Goal: Task Accomplishment & Management: Manage account settings

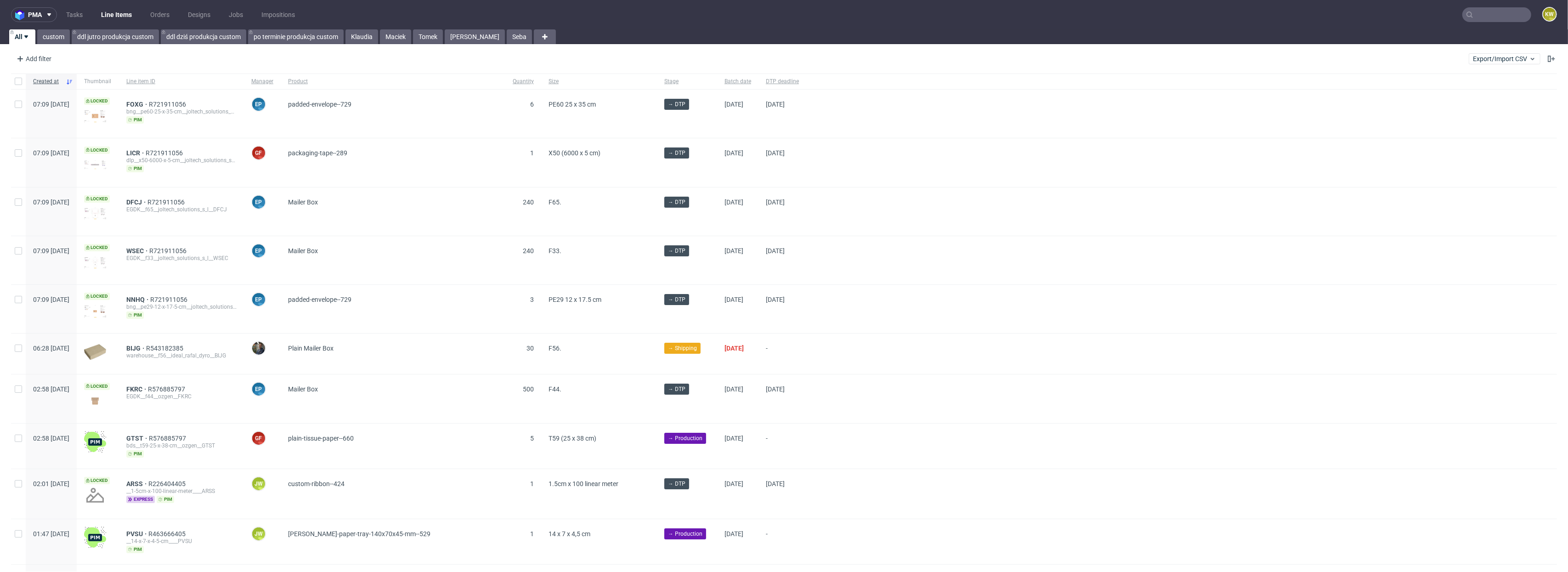
click at [1466, 16] on input "text" at bounding box center [1496, 15] width 69 height 15
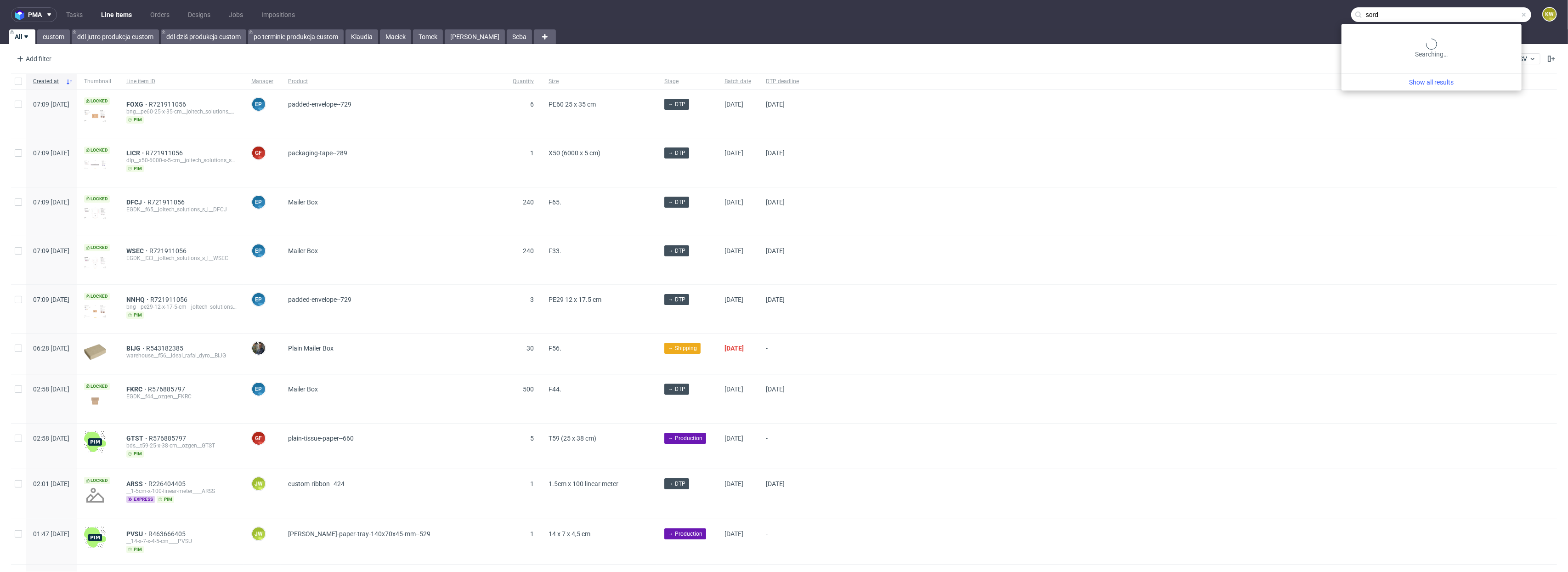
type input "sord"
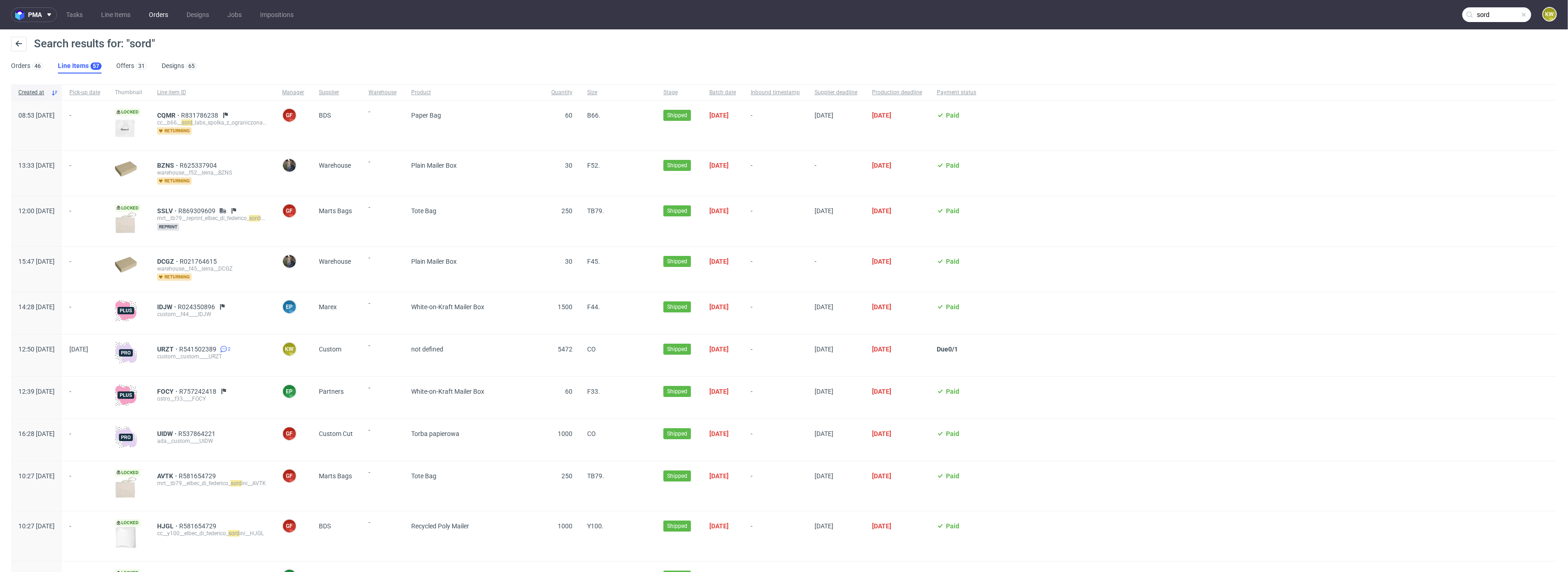
click at [155, 15] on link "Orders" at bounding box center [158, 15] width 30 height 15
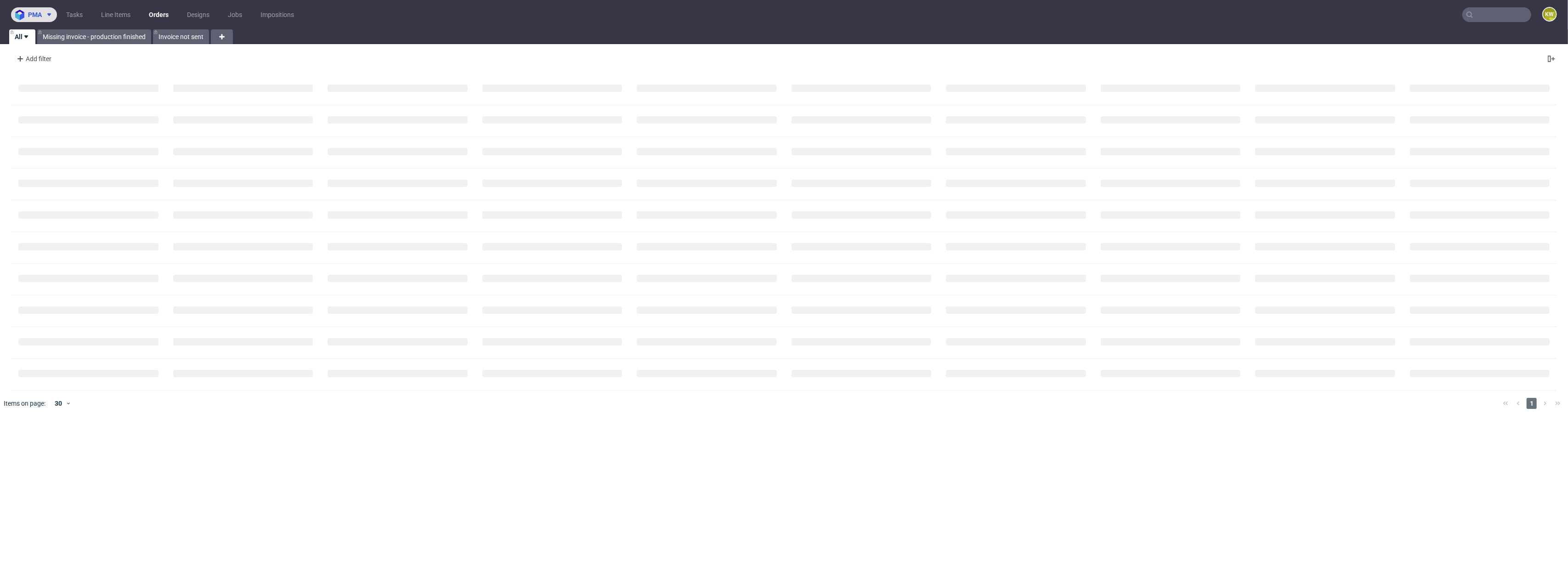
click at [46, 12] on icon at bounding box center [49, 15] width 7 height 7
click at [46, 80] on span "SMA" at bounding box center [39, 79] width 14 height 7
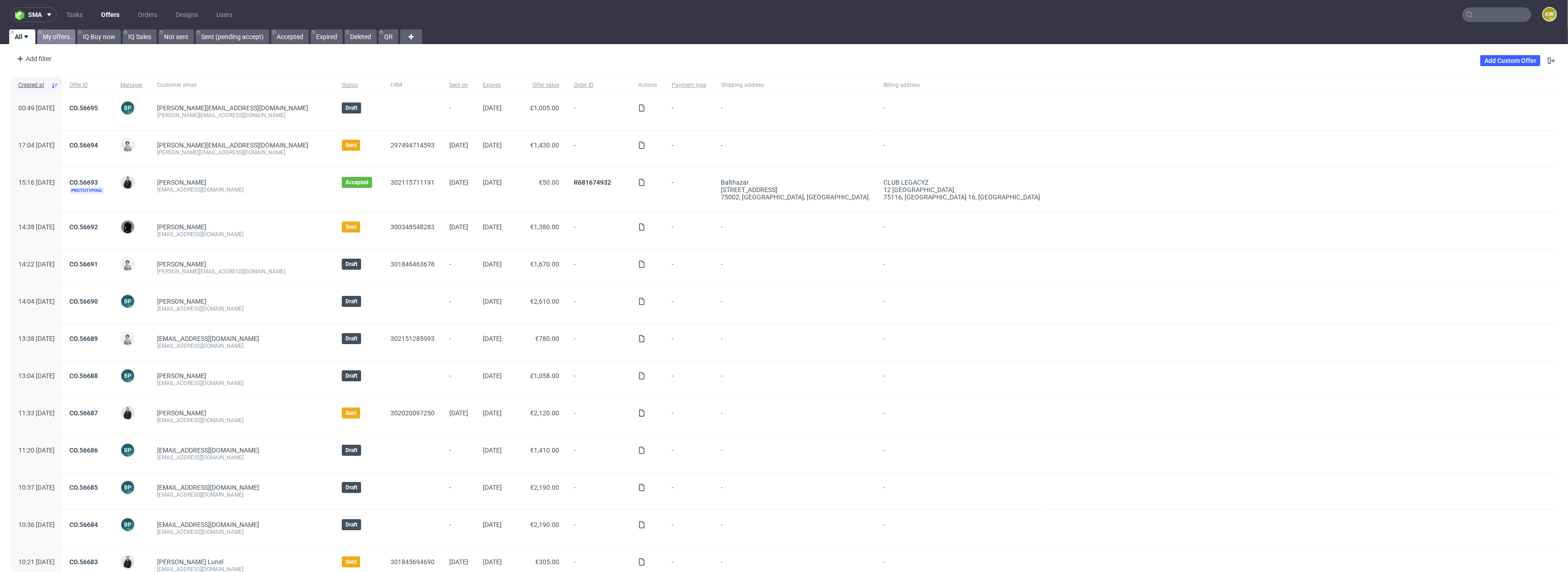
click at [55, 37] on link "My offers" at bounding box center [56, 37] width 38 height 15
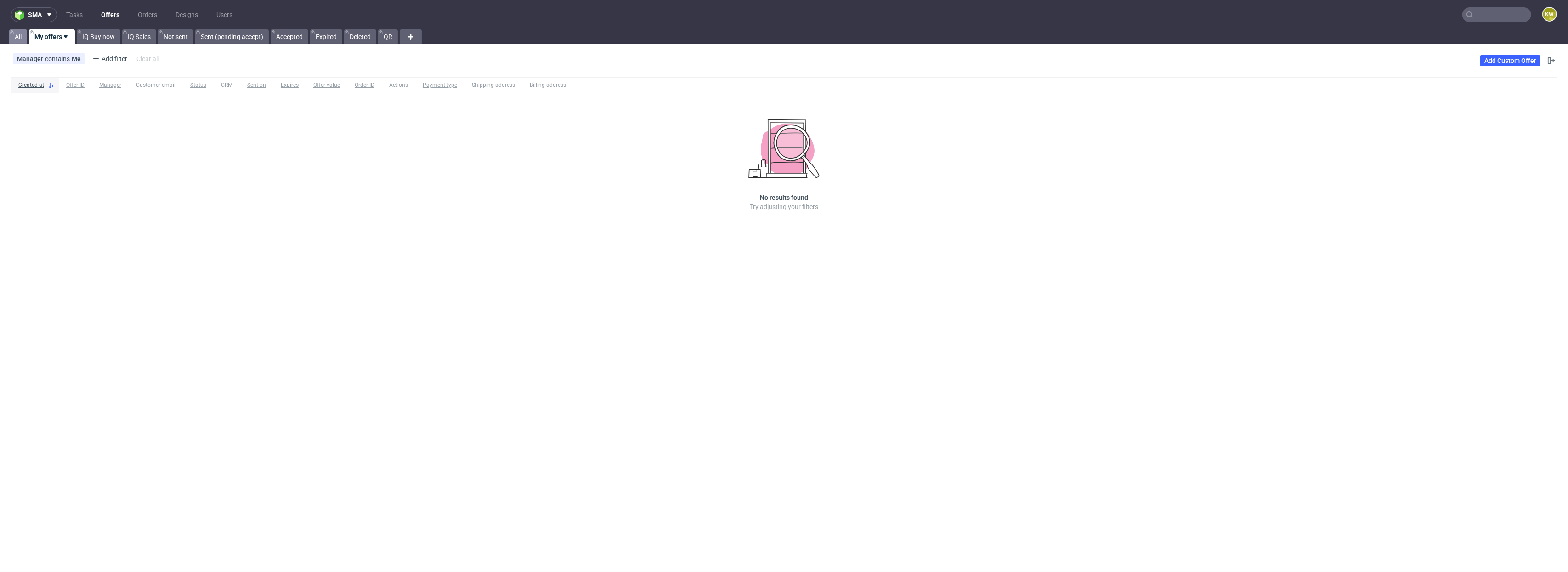
click at [19, 34] on link "All" at bounding box center [18, 37] width 18 height 15
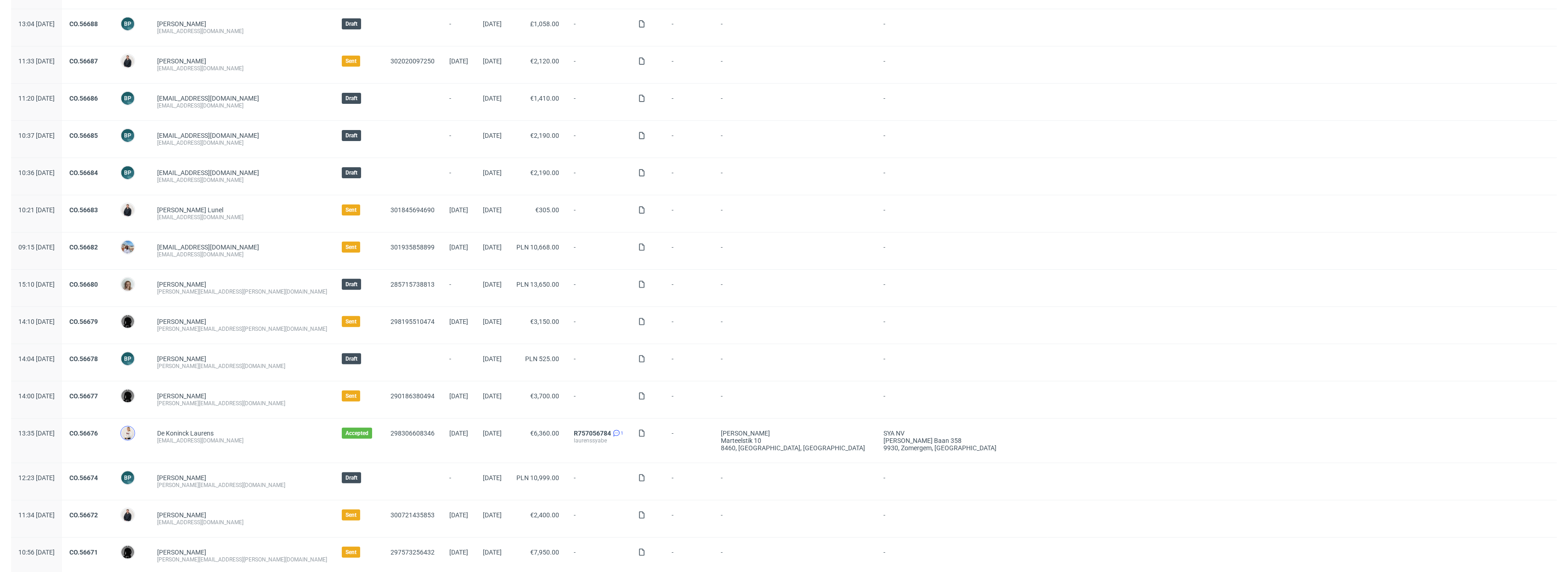
scroll to position [366, 0]
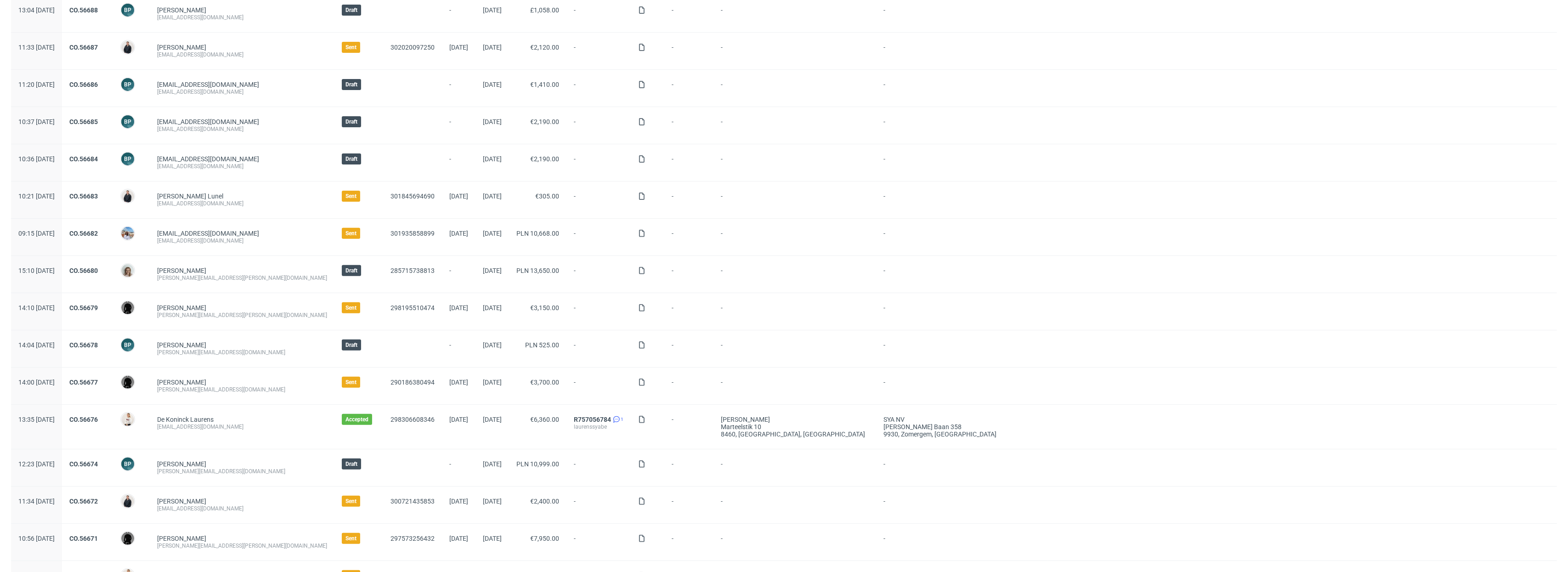
click at [142, 430] on span "Mari Fok" at bounding box center [131, 425] width 22 height 26
click at [134, 420] on img at bounding box center [127, 419] width 13 height 13
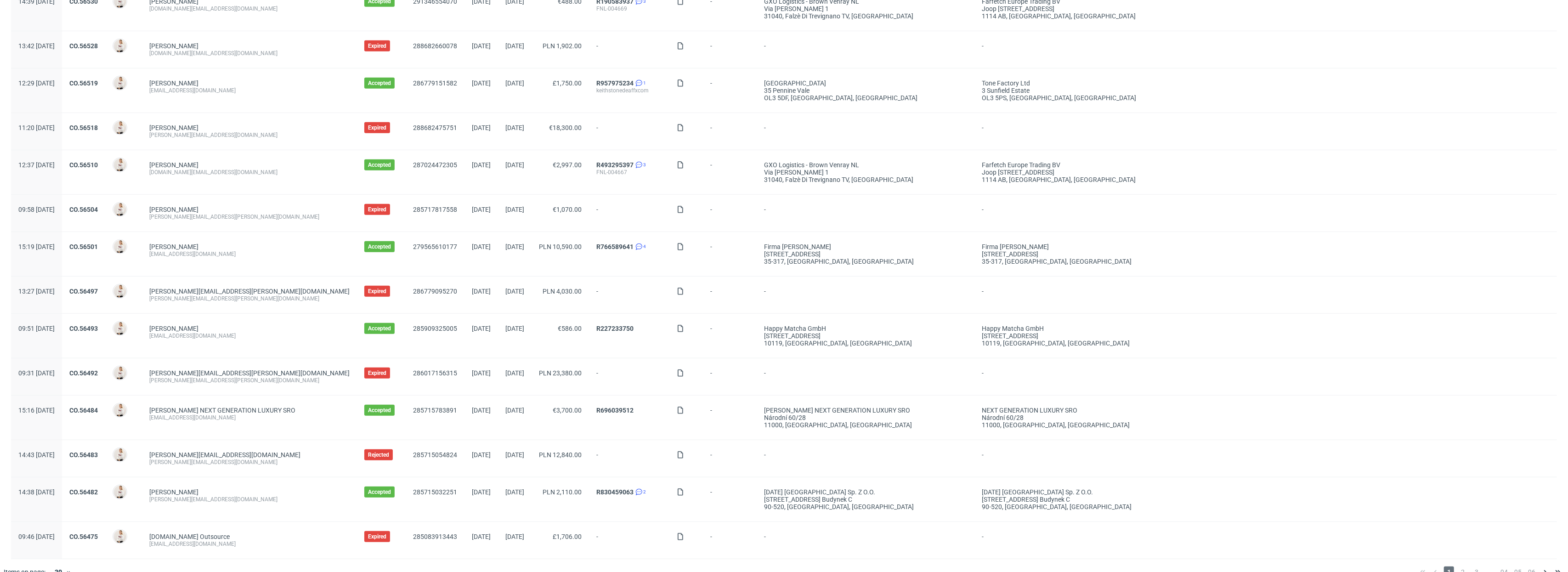
scroll to position [794, 0]
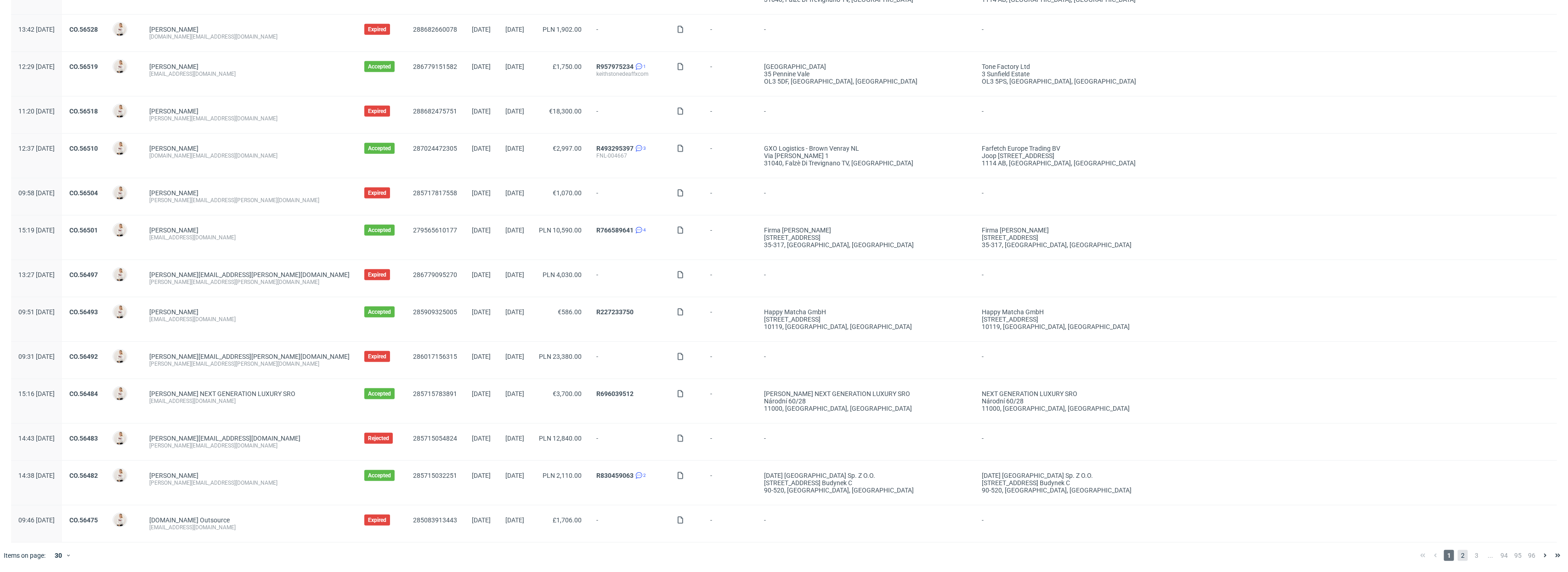
click at [1458, 556] on span "2" at bounding box center [1463, 555] width 10 height 11
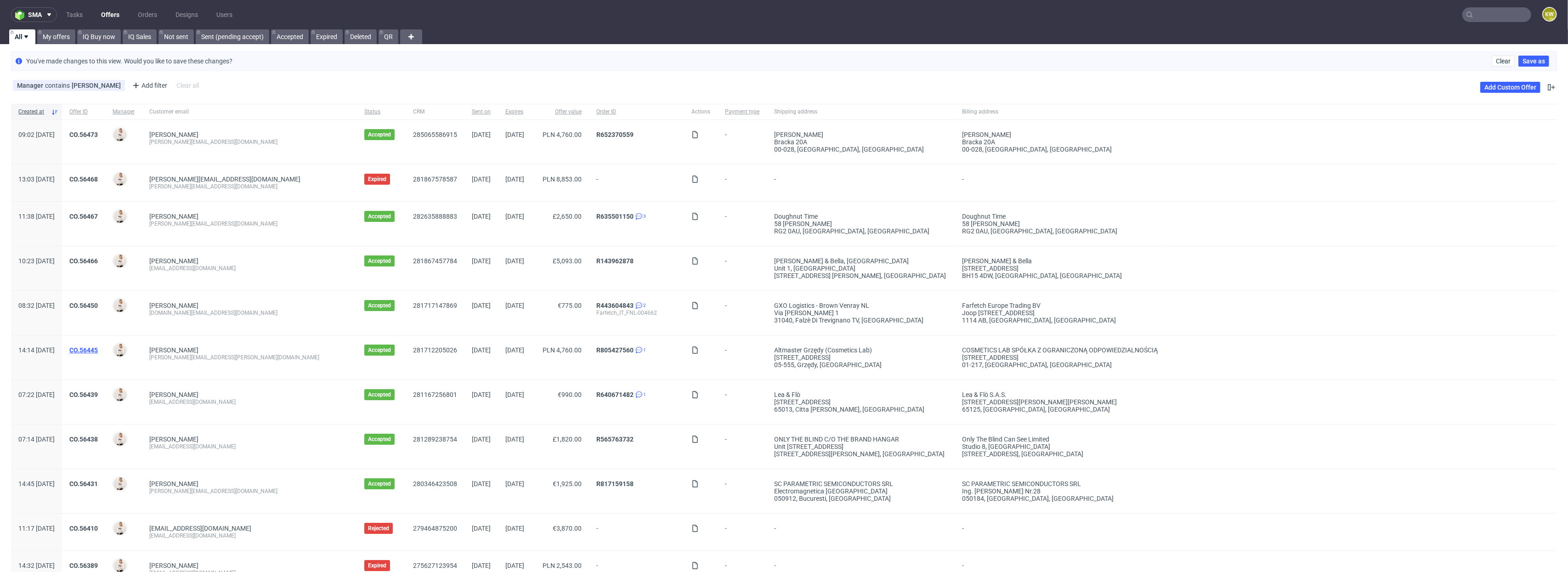
click at [98, 352] on link "CO.56445" at bounding box center [83, 350] width 29 height 7
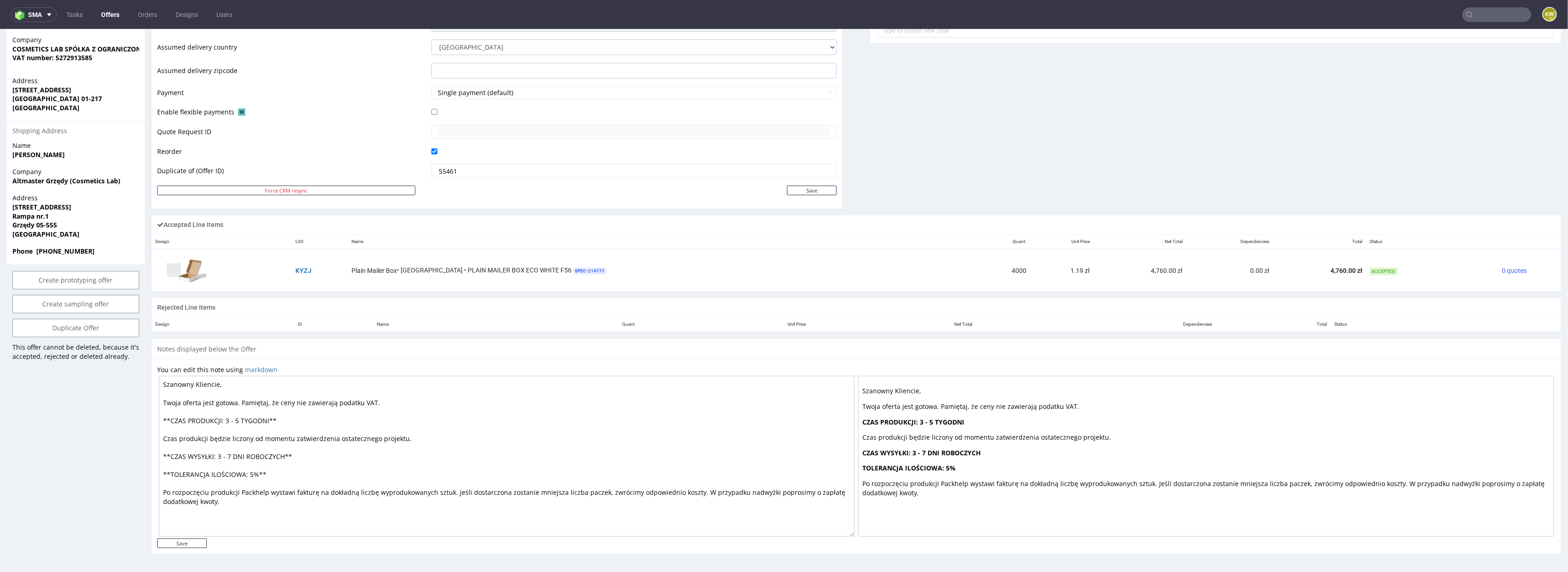
scroll to position [2, 0]
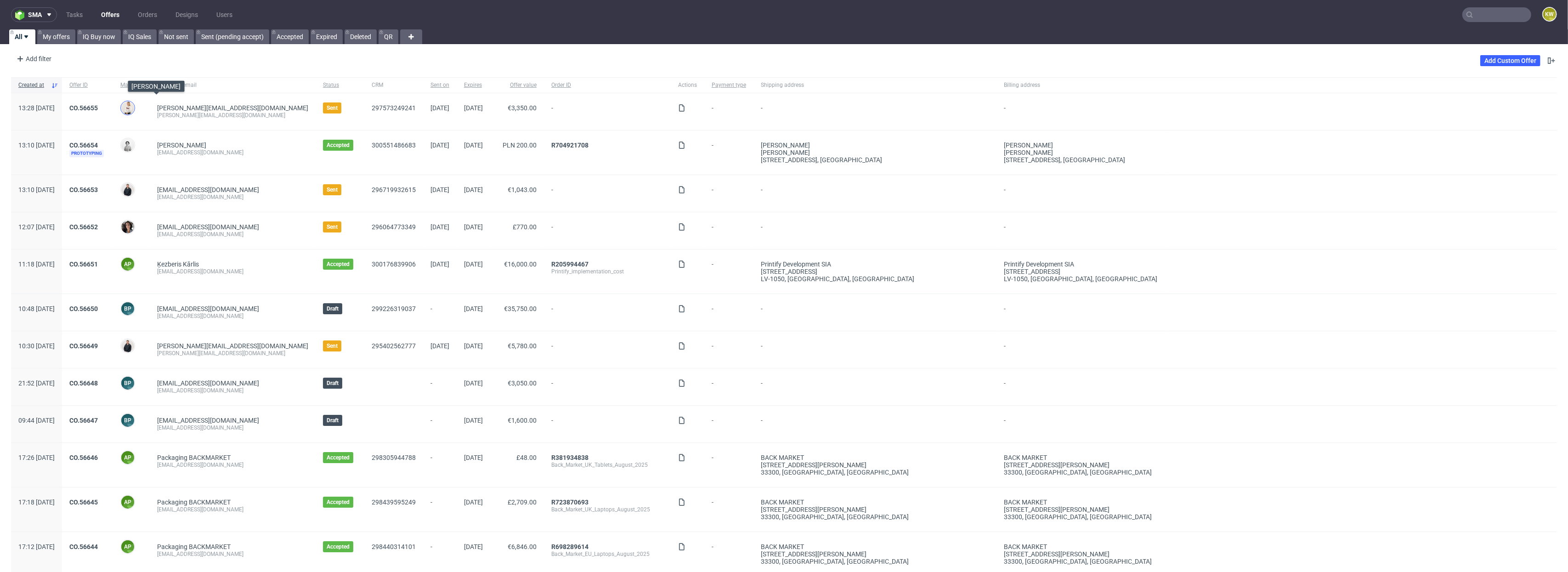
click at [134, 104] on img at bounding box center [127, 108] width 13 height 13
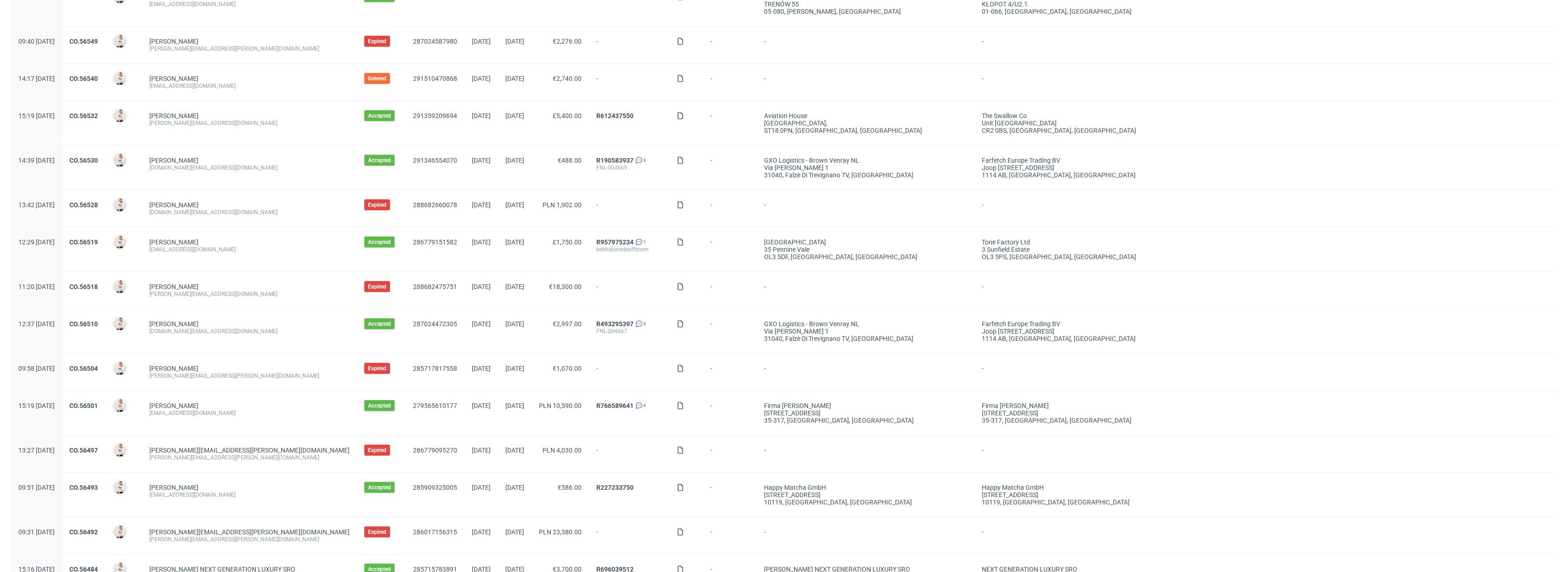
scroll to position [794, 0]
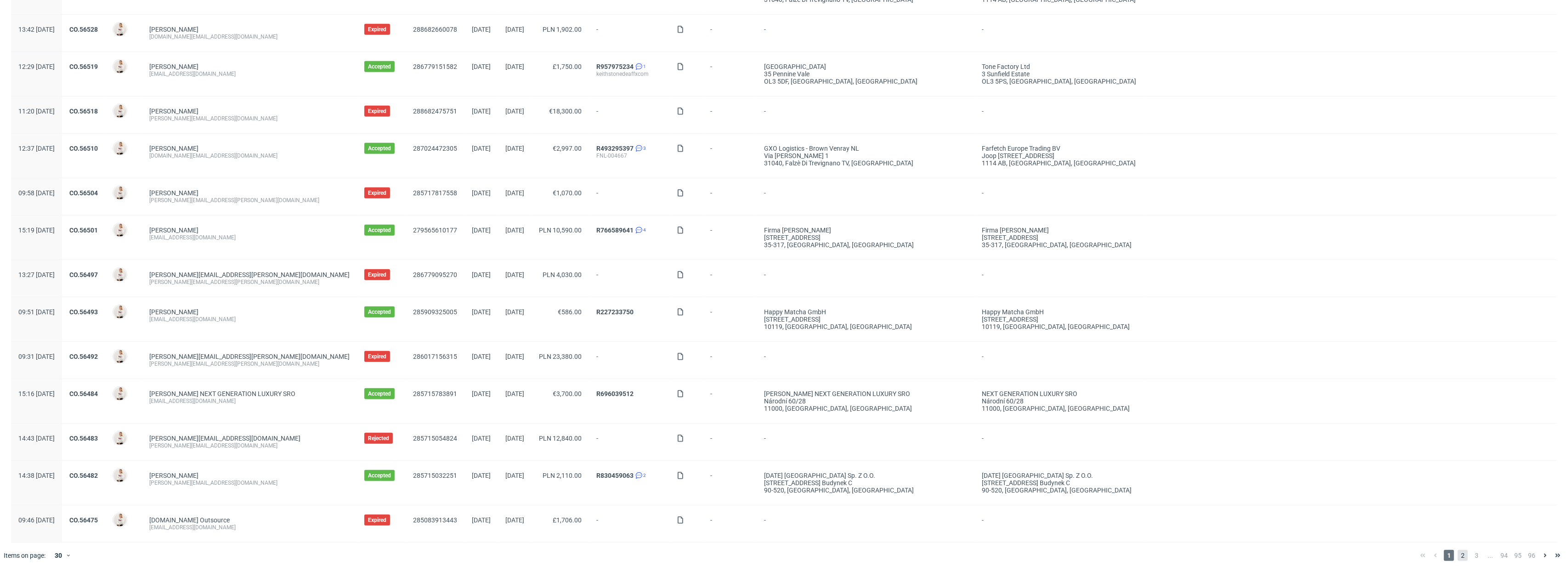
click at [1458, 556] on span "2" at bounding box center [1463, 555] width 10 height 11
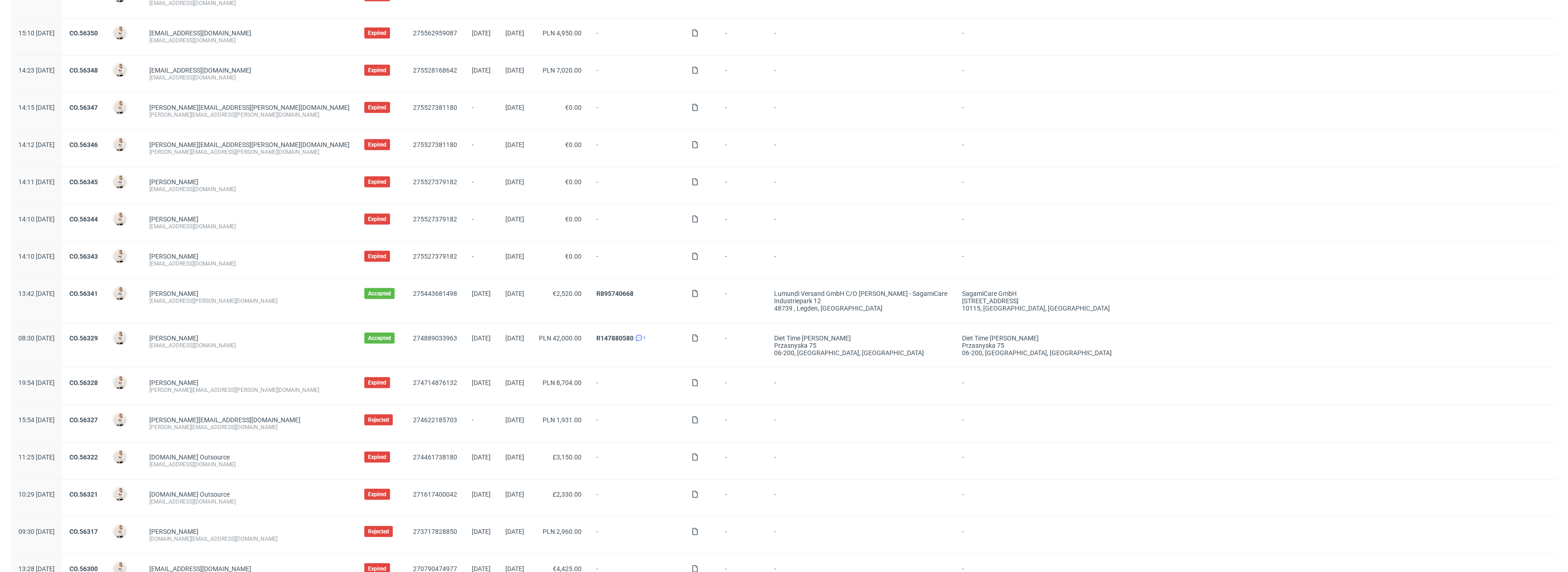
scroll to position [730, 0]
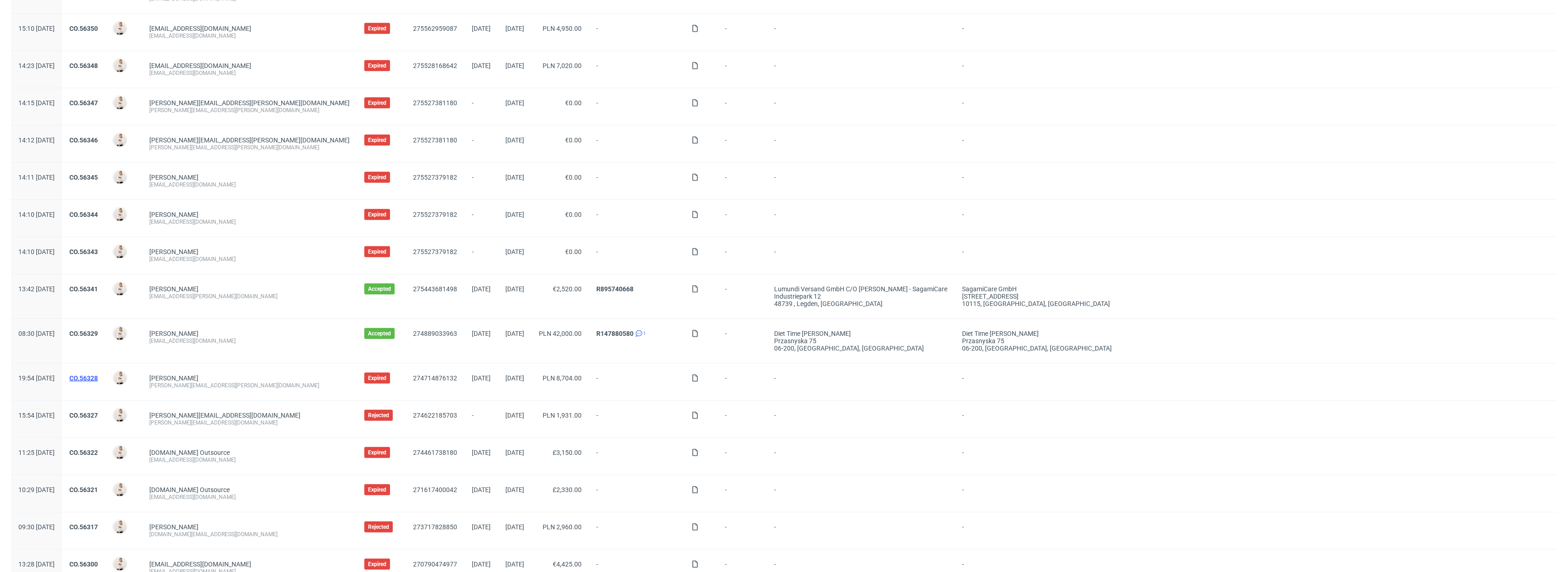
click at [98, 382] on link "CO.56328" at bounding box center [83, 378] width 29 height 7
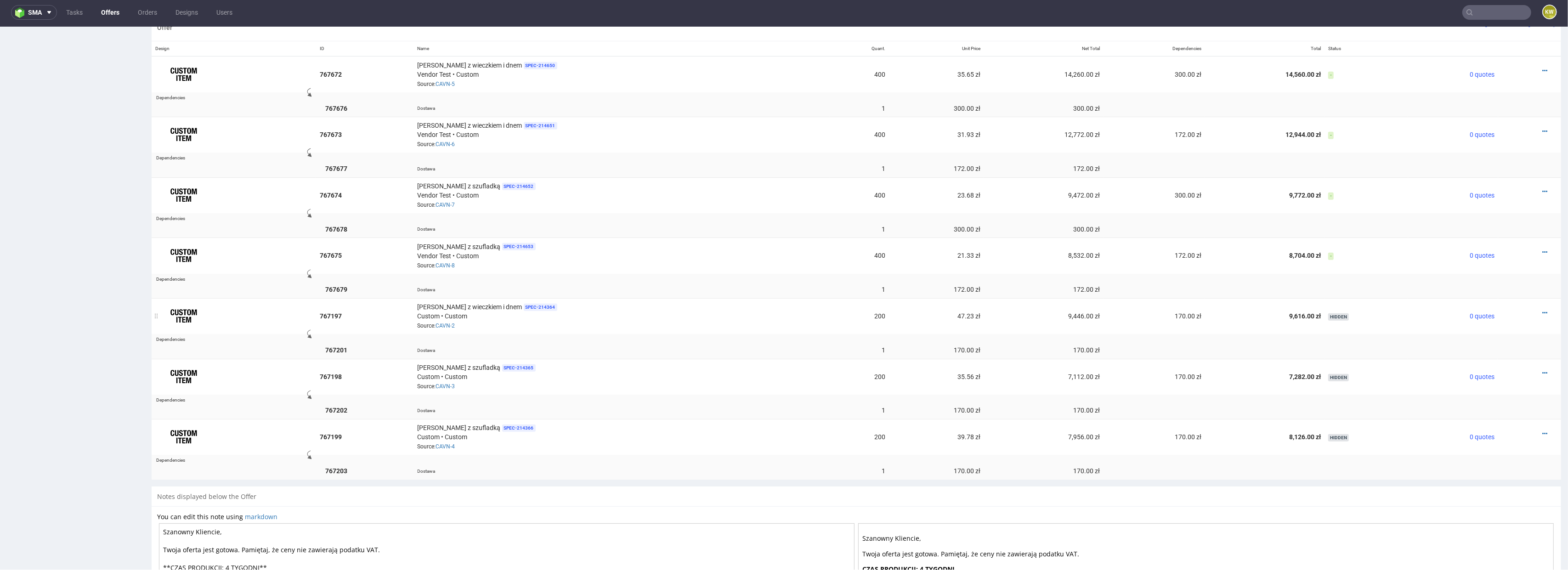
scroll to position [579, 0]
click at [1469, 200] on span "0 quotes" at bounding box center [1482, 195] width 25 height 7
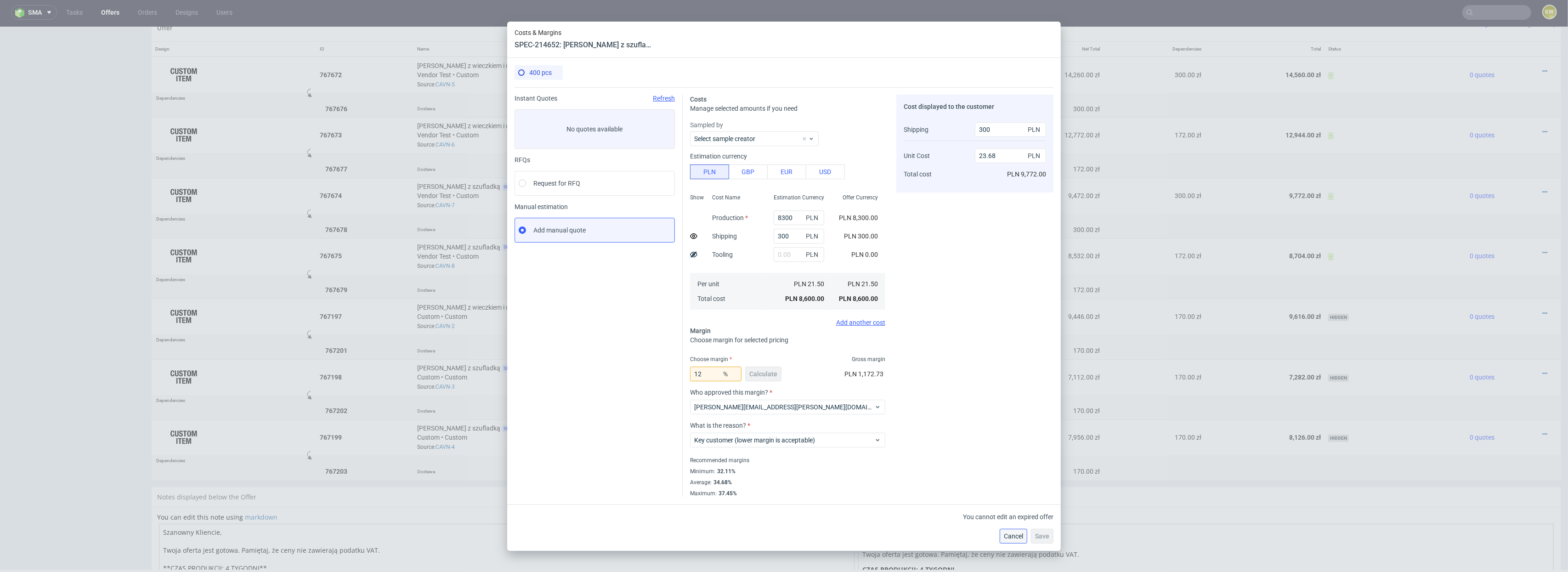
click at [1010, 535] on span "Cancel" at bounding box center [1013, 536] width 19 height 7
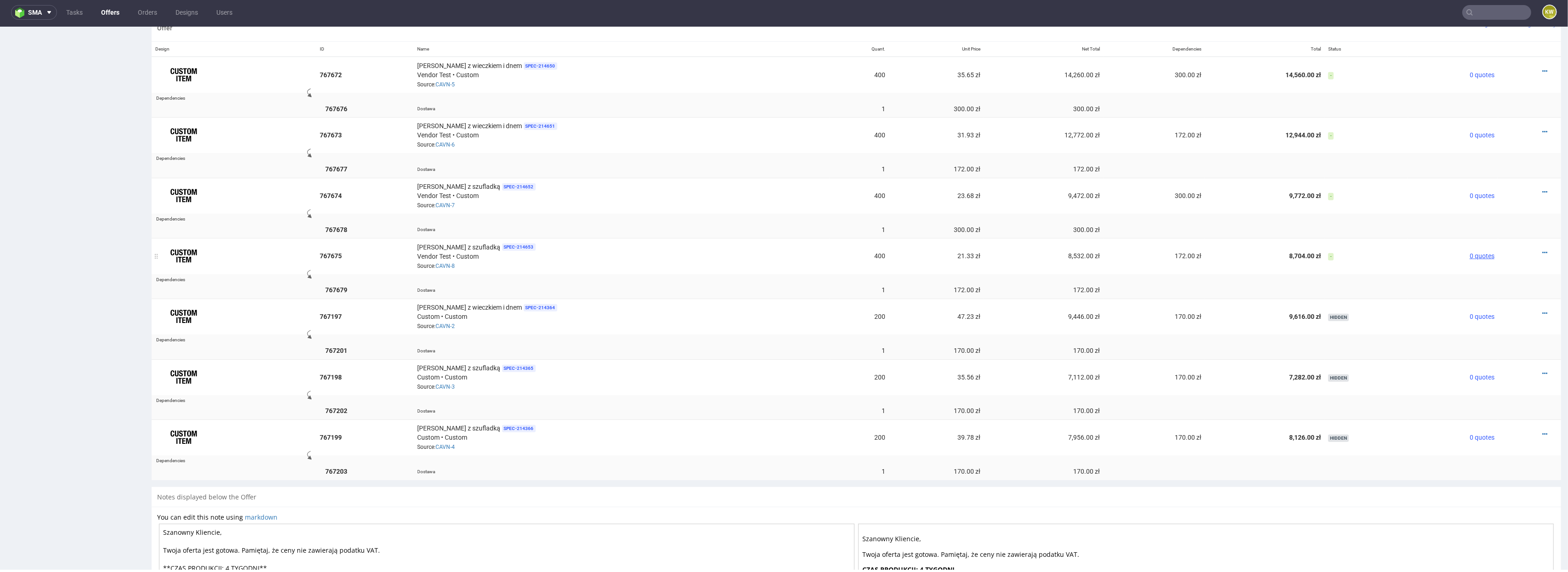
click at [1469, 256] on span "0 quotes" at bounding box center [1482, 256] width 25 height 7
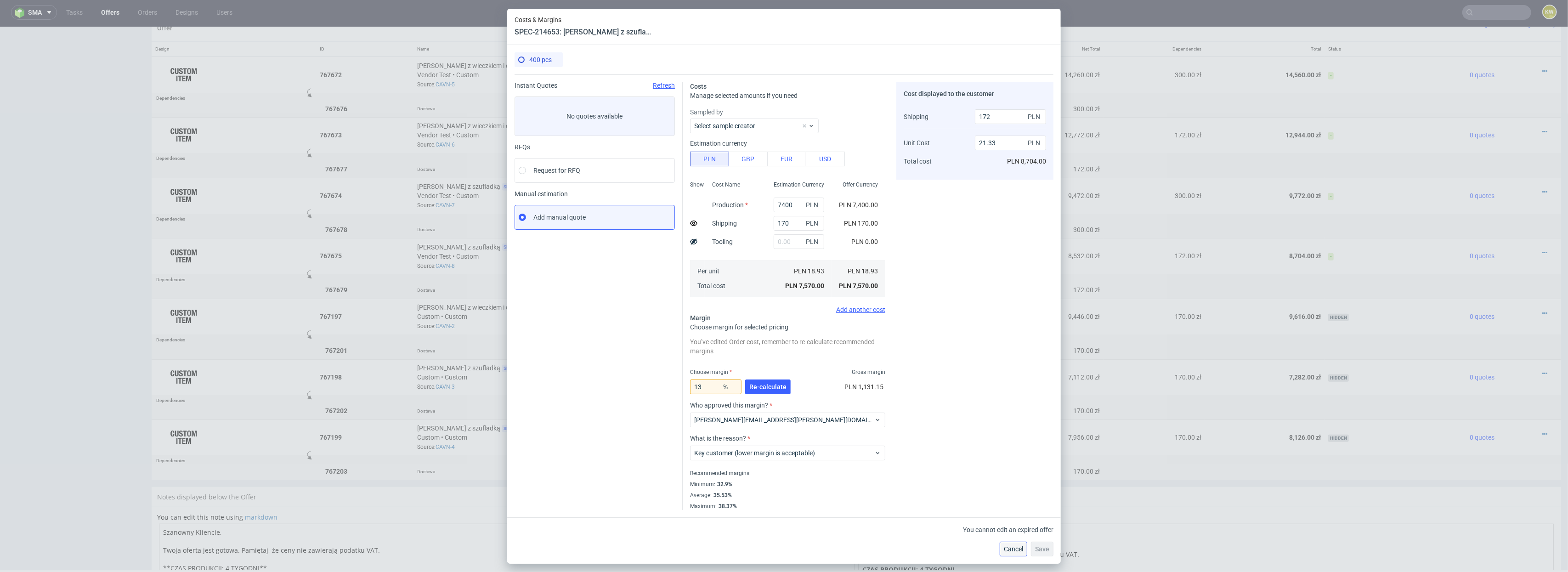
click at [1007, 549] on span "Cancel" at bounding box center [1013, 549] width 19 height 7
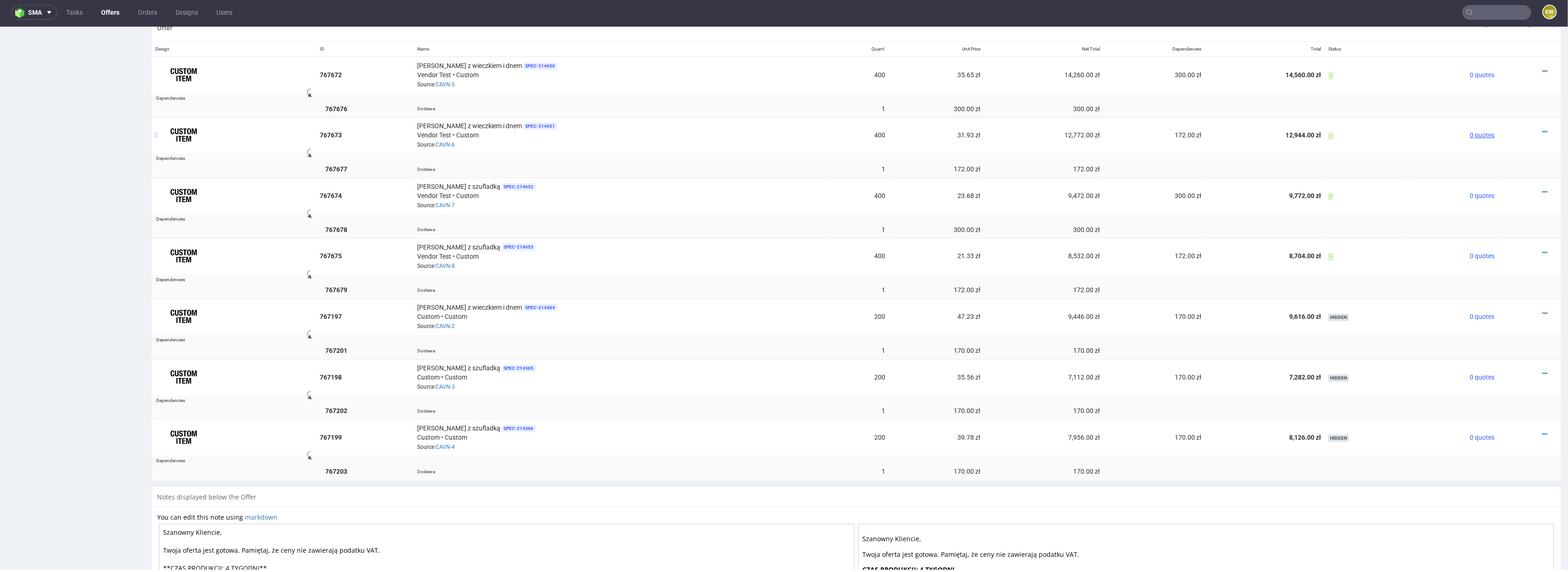
click at [1469, 133] on span "0 quotes" at bounding box center [1482, 135] width 25 height 7
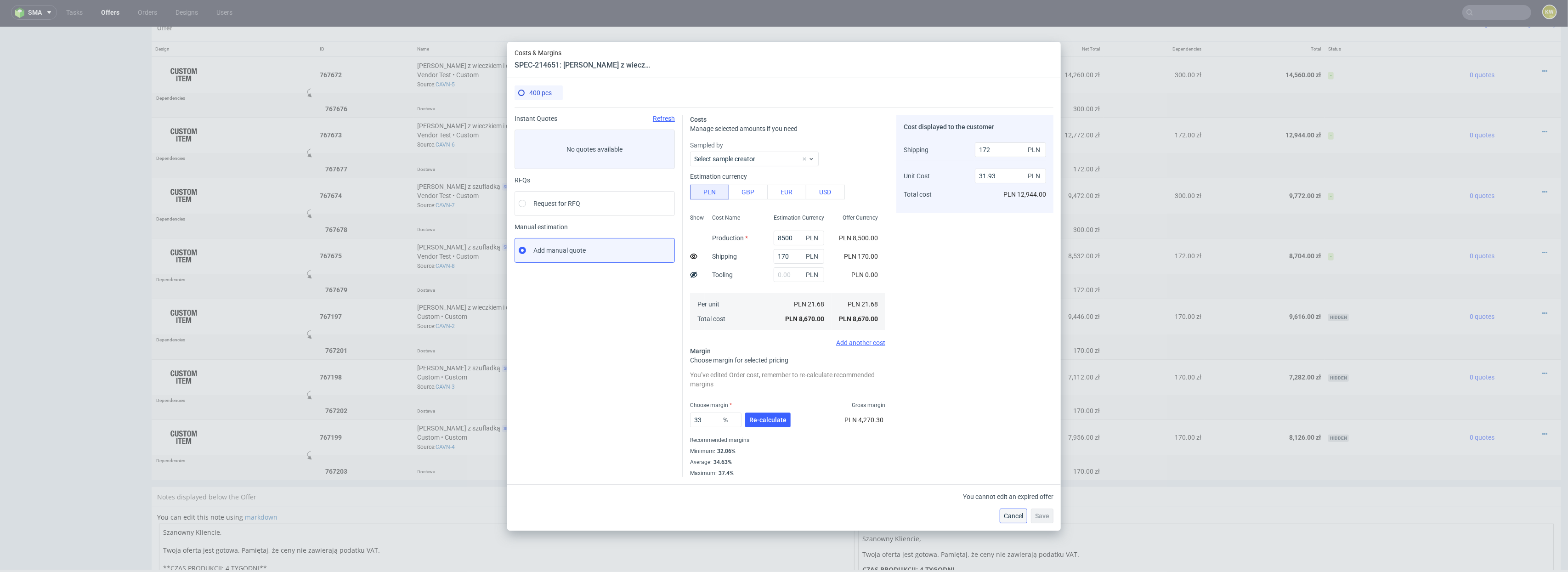
click at [1009, 518] on span "Cancel" at bounding box center [1013, 515] width 19 height 7
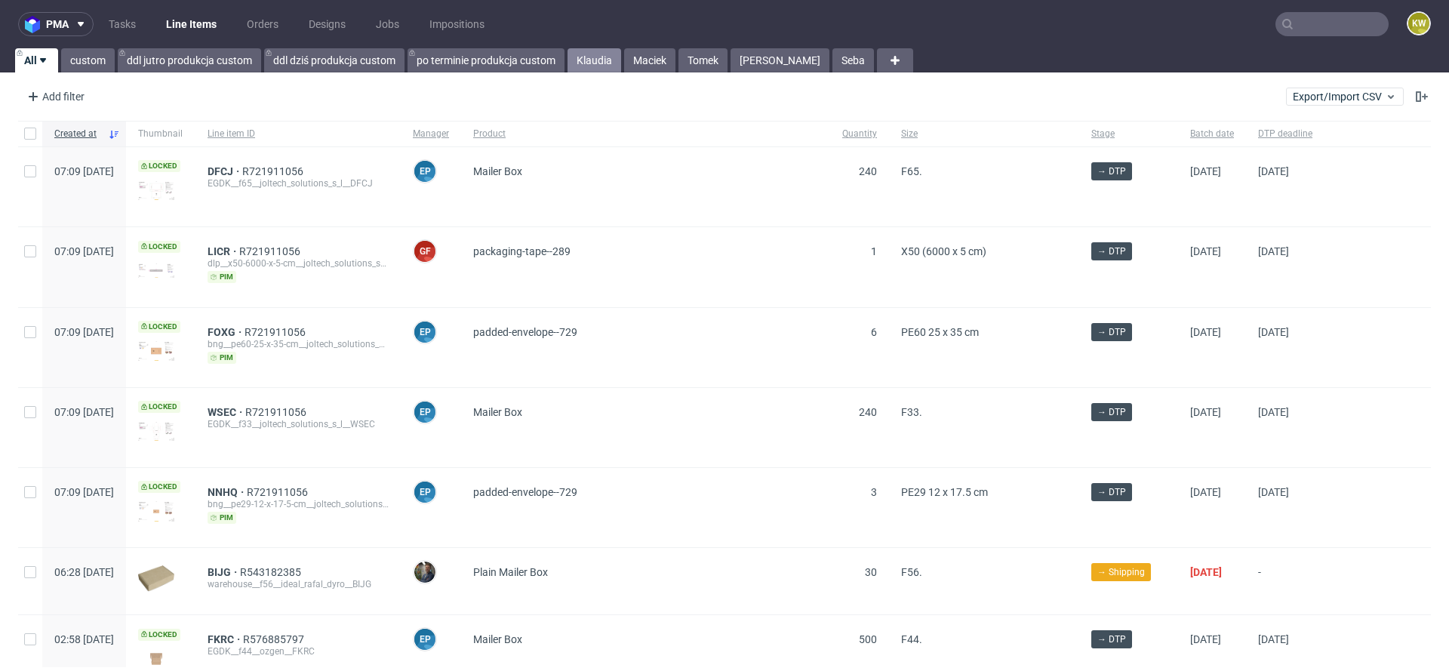
click at [579, 58] on link "Klaudia" at bounding box center [595, 60] width 54 height 24
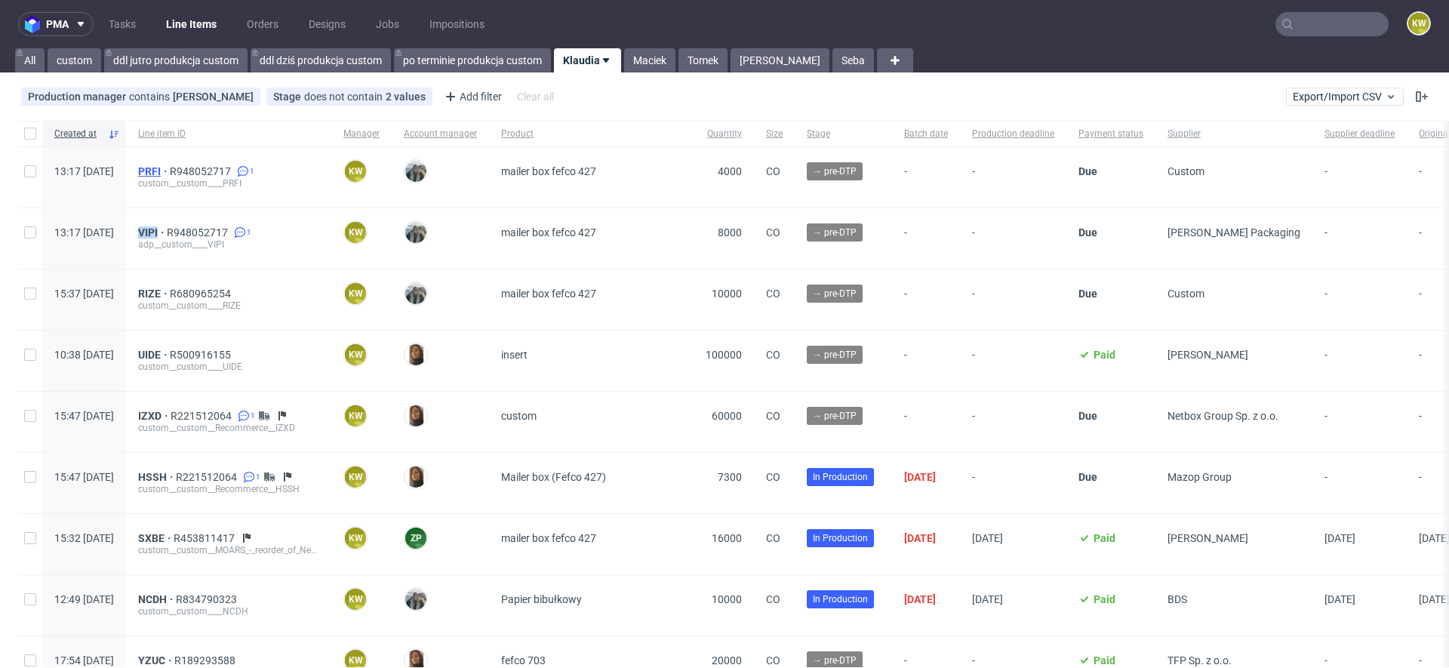
click at [170, 169] on span "PRFI" at bounding box center [154, 171] width 32 height 12
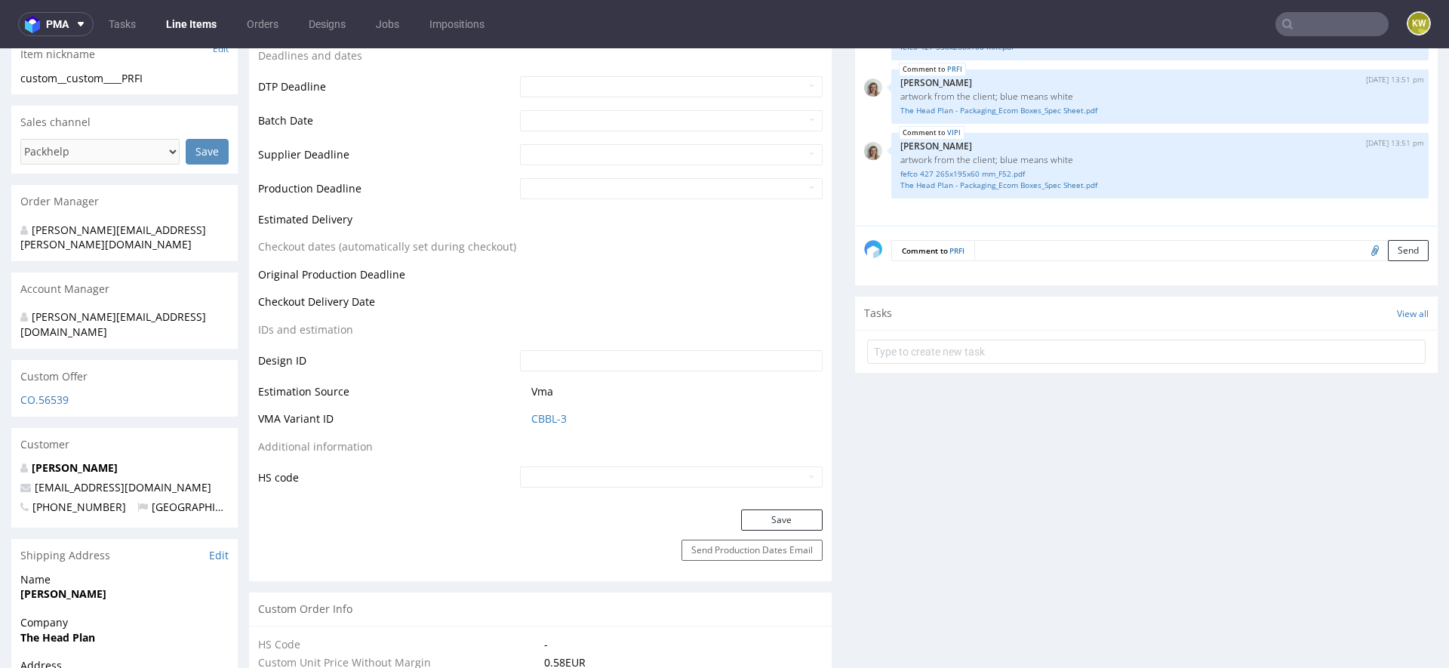
scroll to position [538, 0]
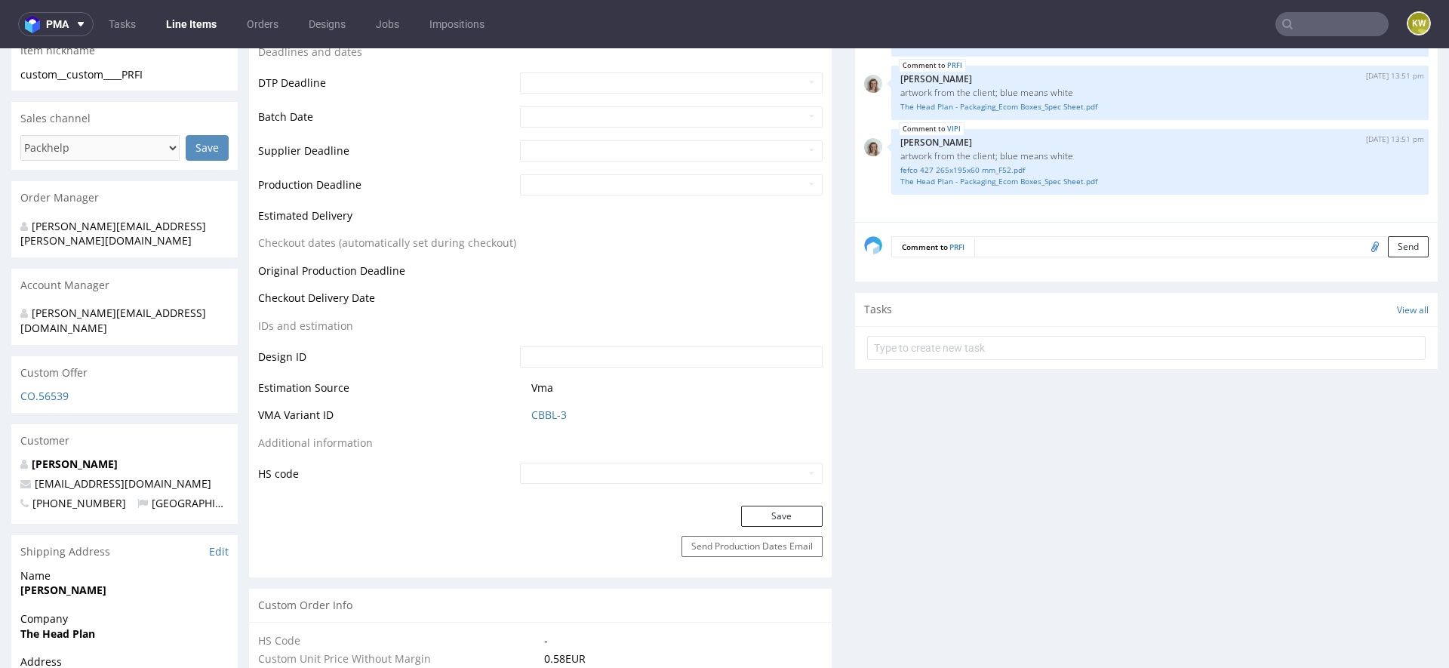
click at [188, 21] on link "Line Items" at bounding box center [191, 24] width 69 height 24
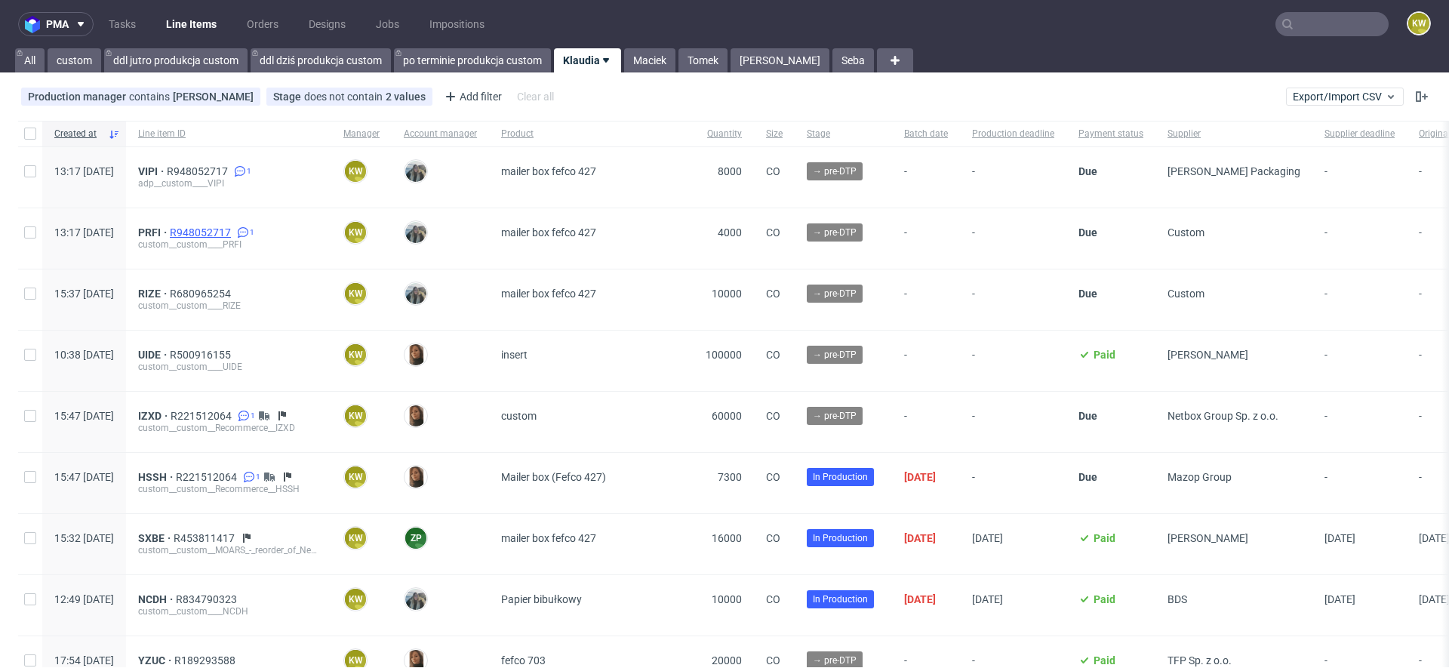
click at [234, 236] on span "R948052717" at bounding box center [202, 232] width 64 height 12
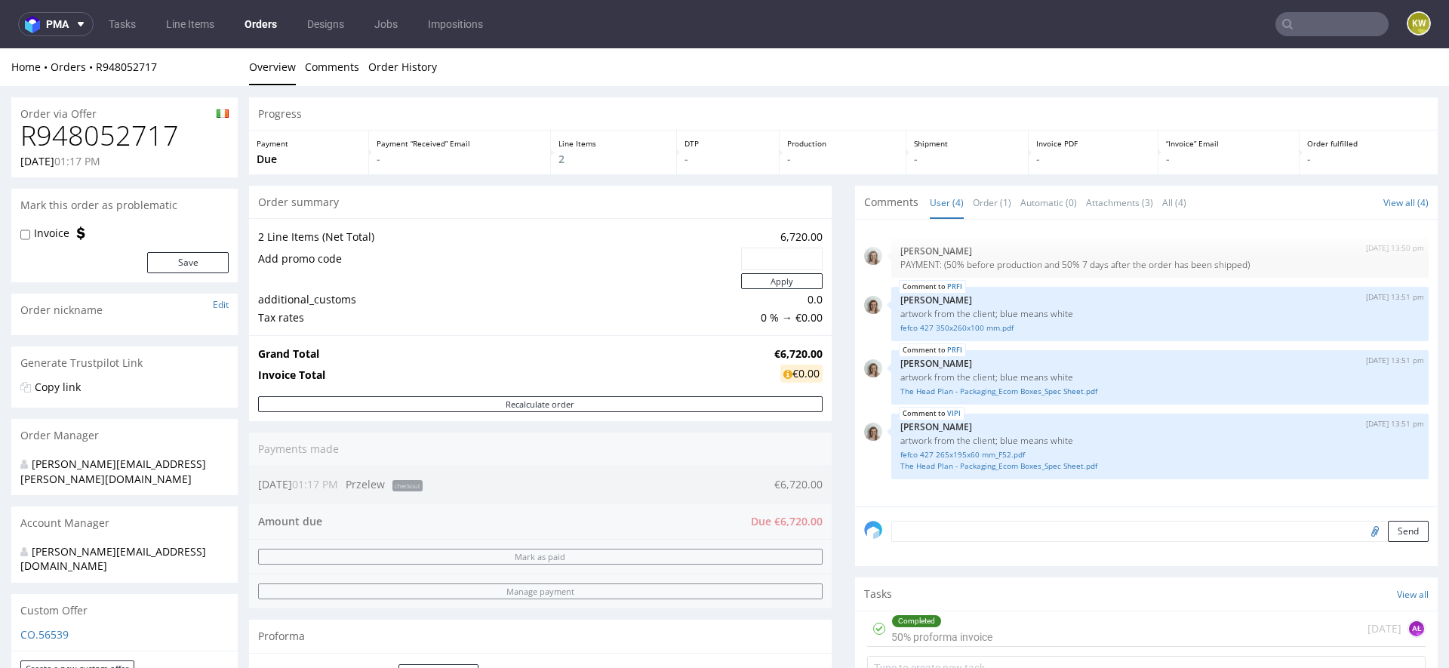
scroll to position [479, 0]
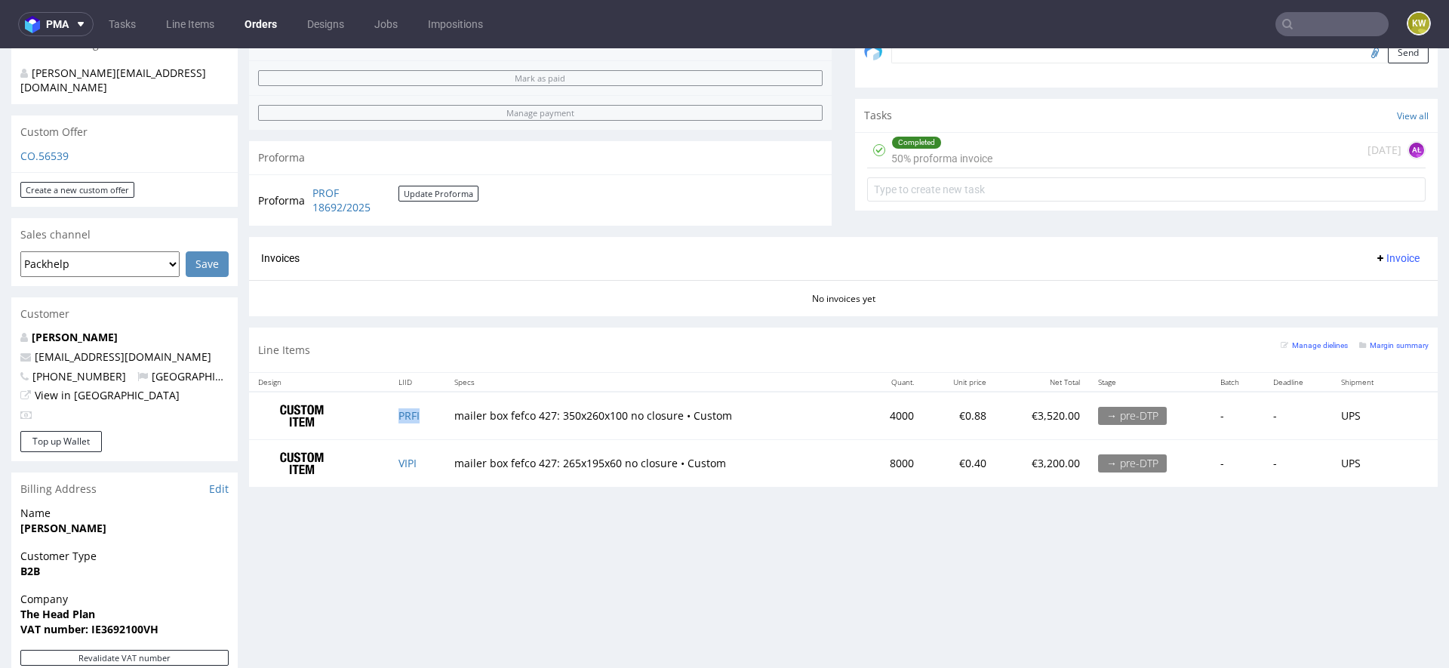
click at [433, 419] on td "PRFI" at bounding box center [416, 416] width 55 height 48
click at [430, 462] on td "VIPI" at bounding box center [416, 463] width 55 height 47
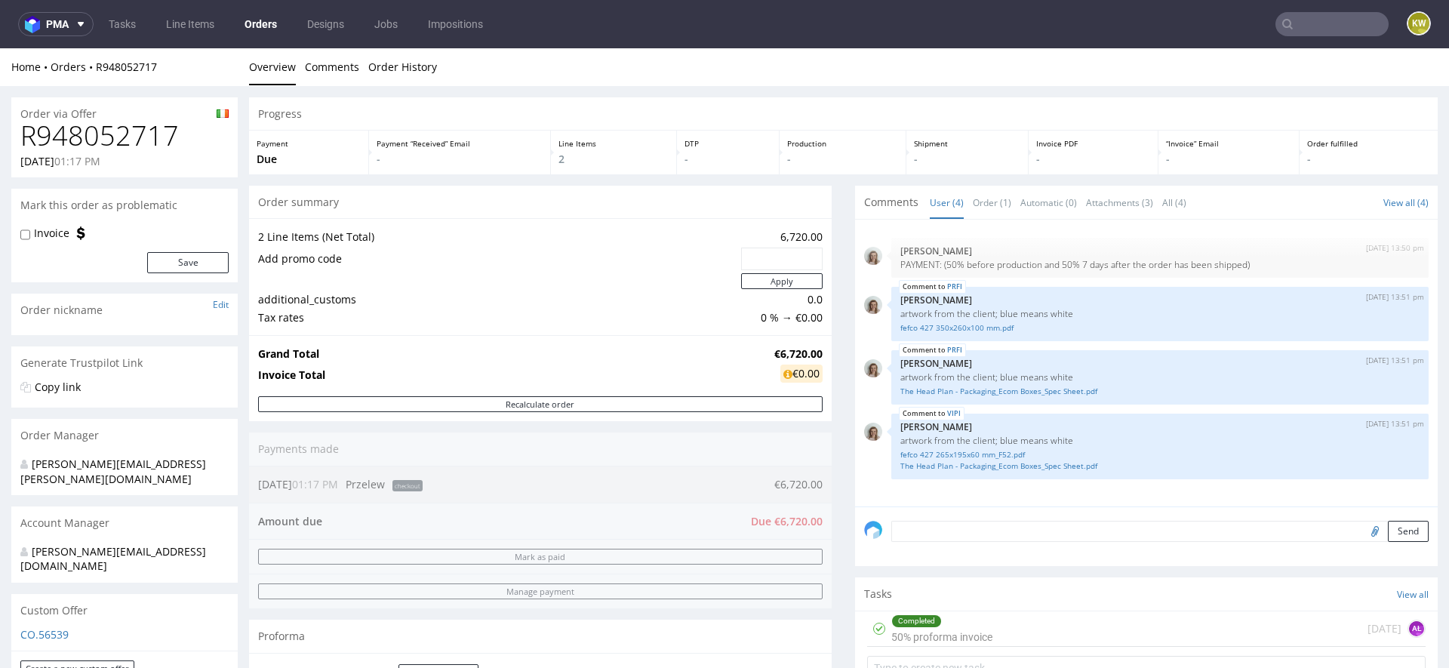
scroll to position [306, 0]
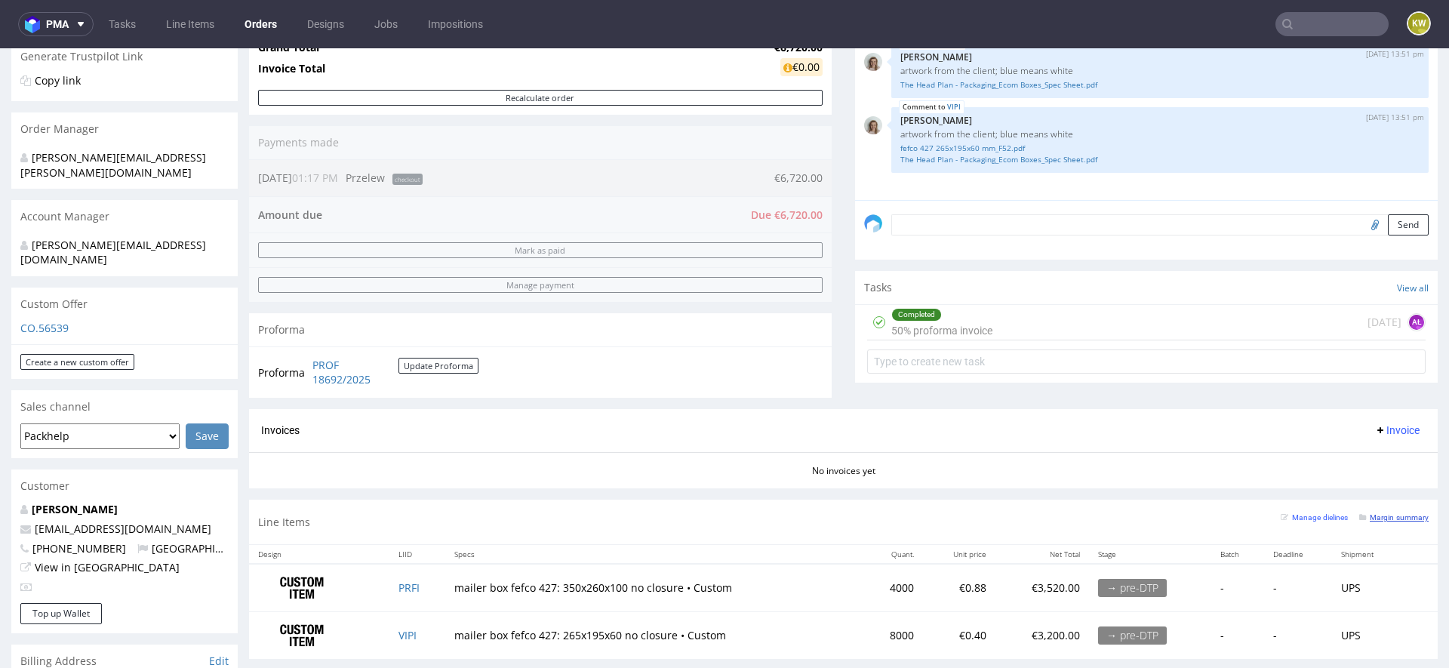
click at [1381, 517] on small "Margin summary" at bounding box center [1393, 517] width 69 height 8
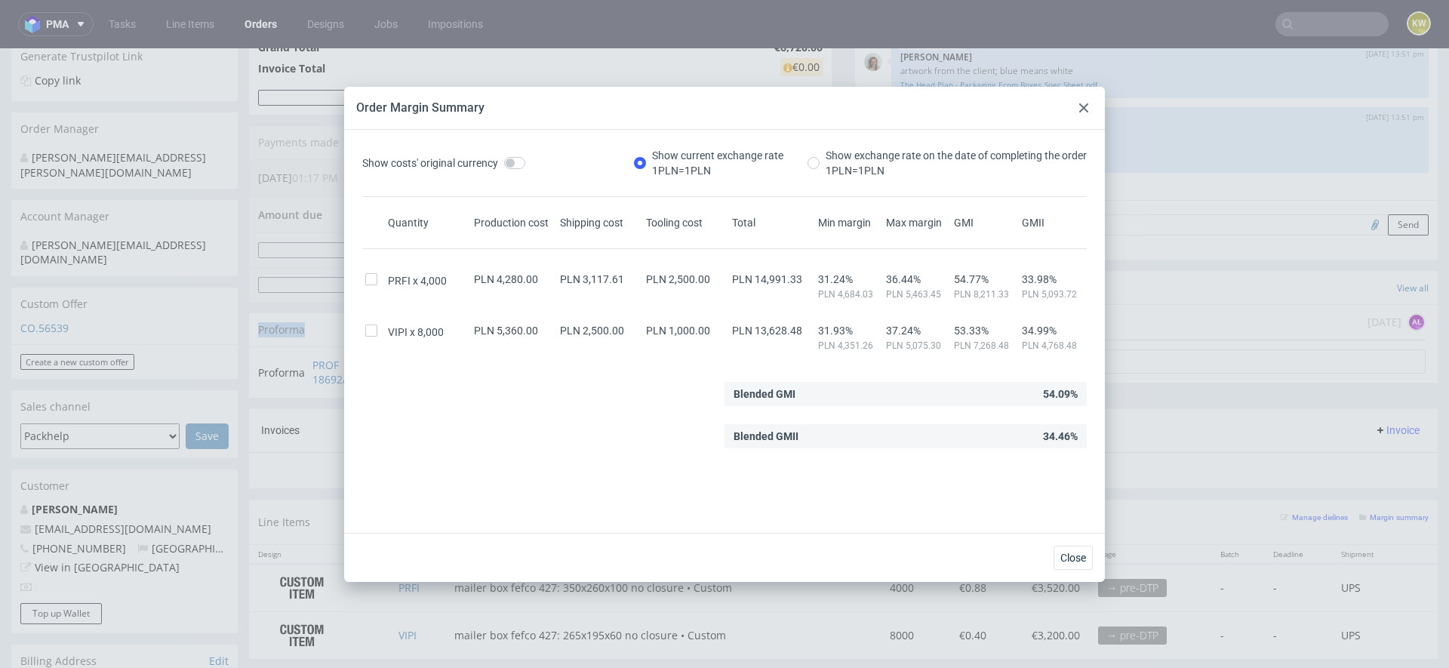
click at [247, 329] on div "Order via Offer R948052717 03.09.2025 01:17 PM Mark this order as problematic I…" at bounding box center [724, 481] width 1449 height 1402
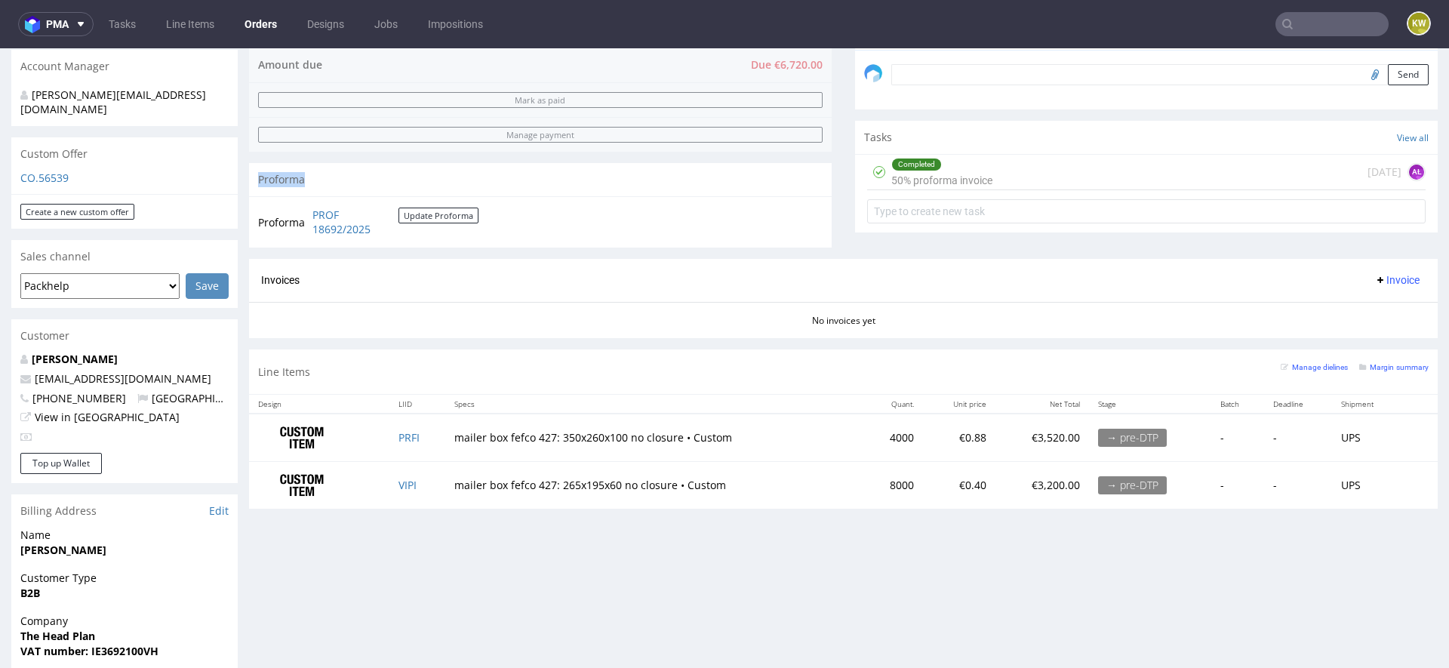
scroll to position [478, 0]
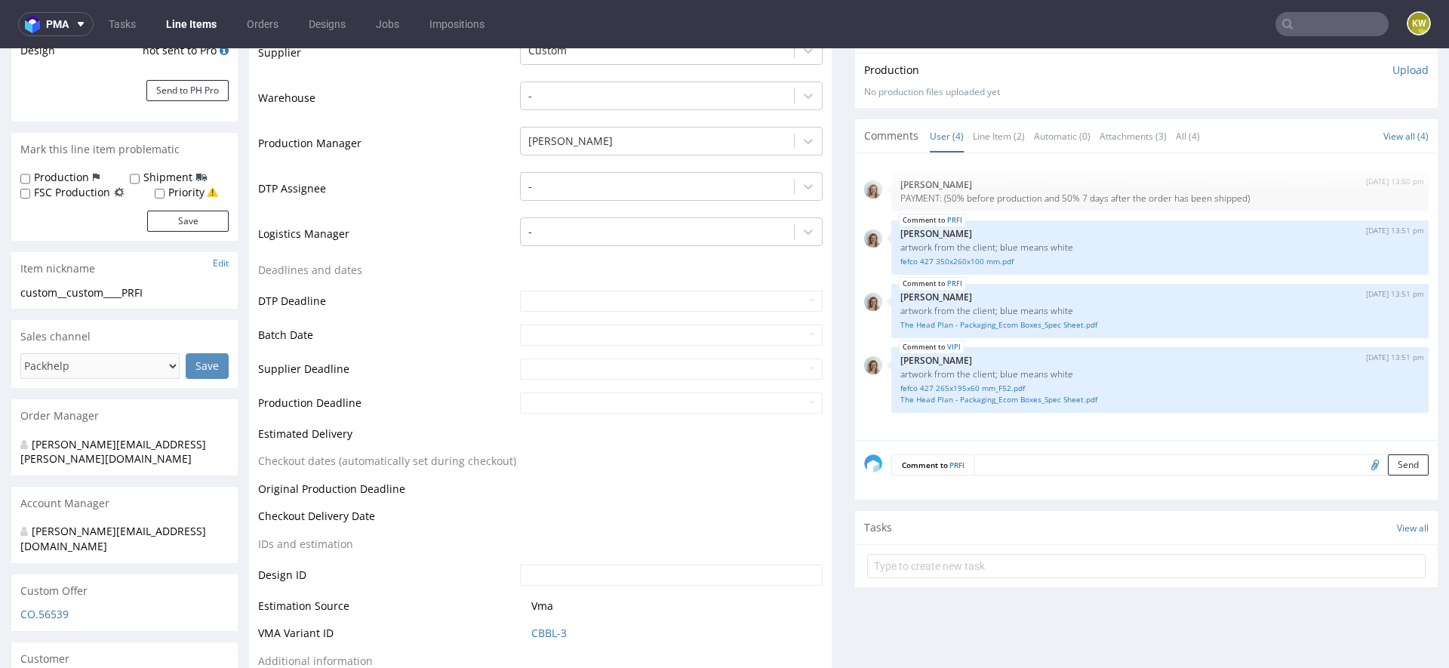
scroll to position [475, 0]
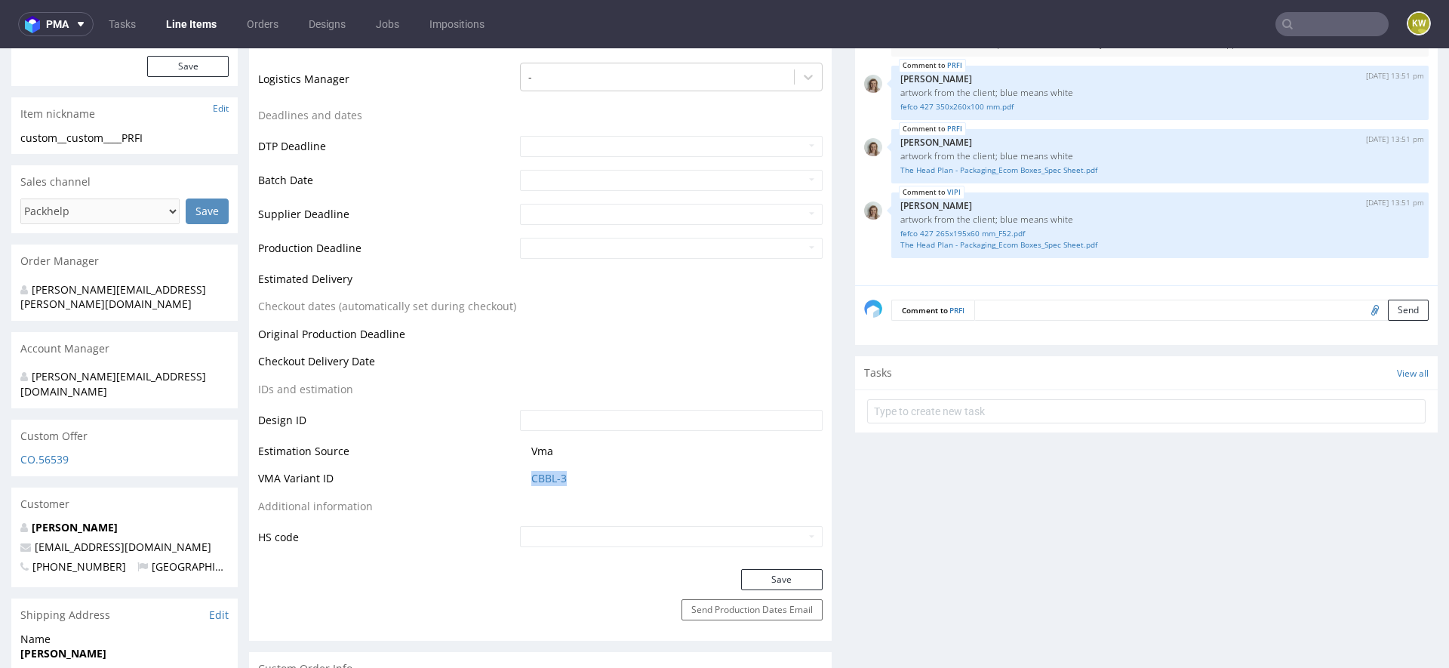
drag, startPoint x: 572, startPoint y: 482, endPoint x: 516, endPoint y: 482, distance: 55.9
click at [516, 482] on td "CBBL-3" at bounding box center [669, 483] width 306 height 28
copy link "CBBL-3"
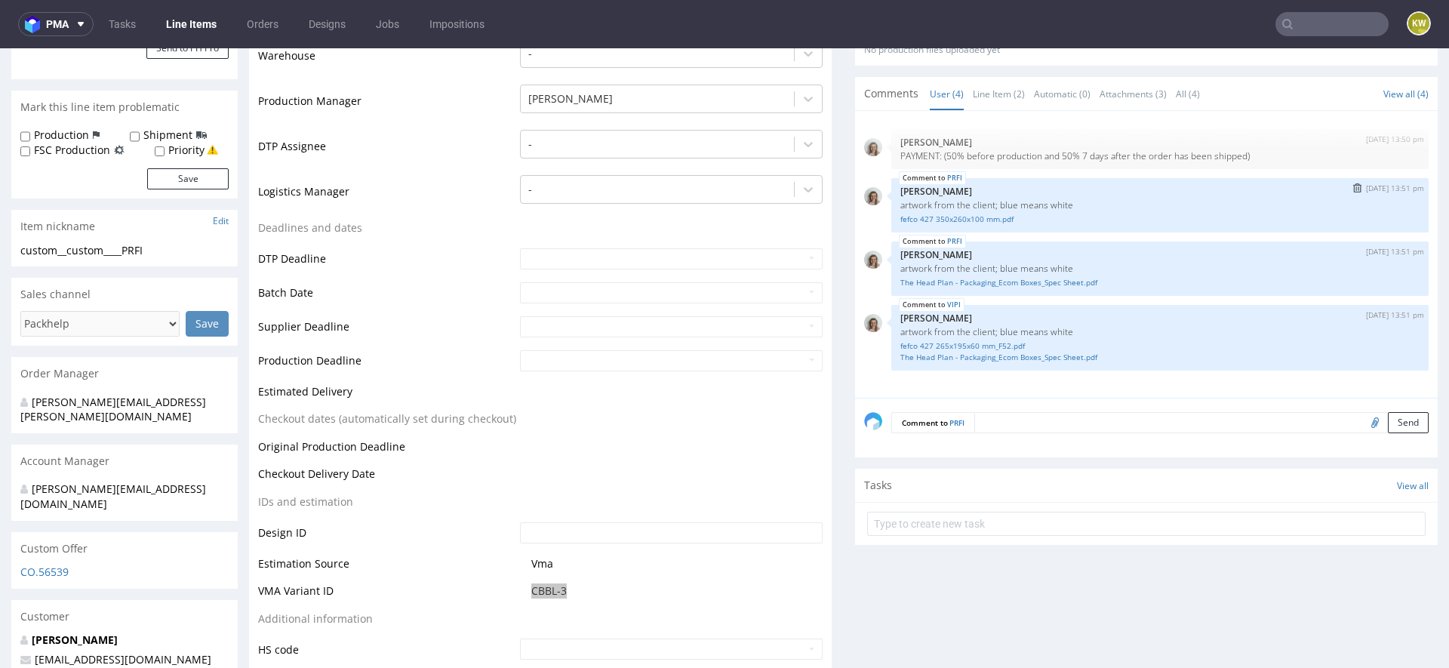
scroll to position [0, 0]
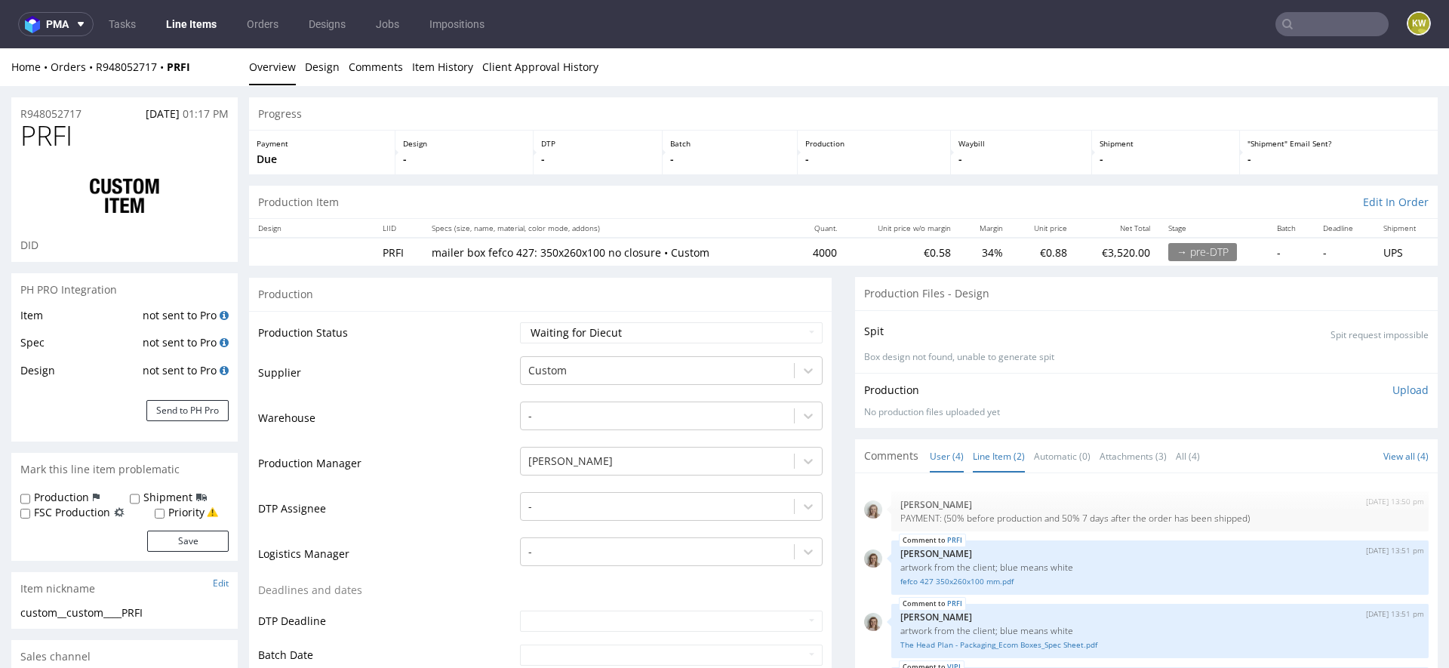
click at [992, 453] on link "Line Item (2)" at bounding box center [999, 456] width 52 height 32
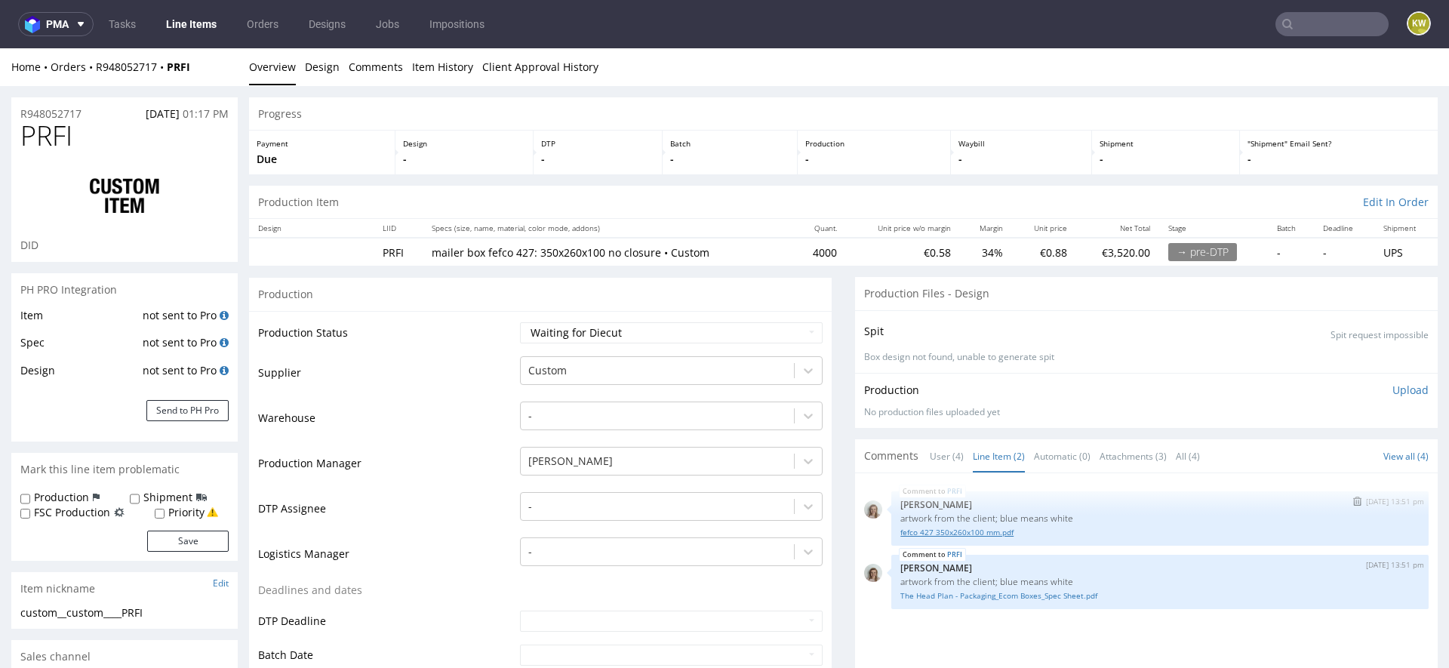
click at [972, 531] on link "fefco 427 350x260x100 mm.pdf" at bounding box center [1159, 532] width 519 height 11
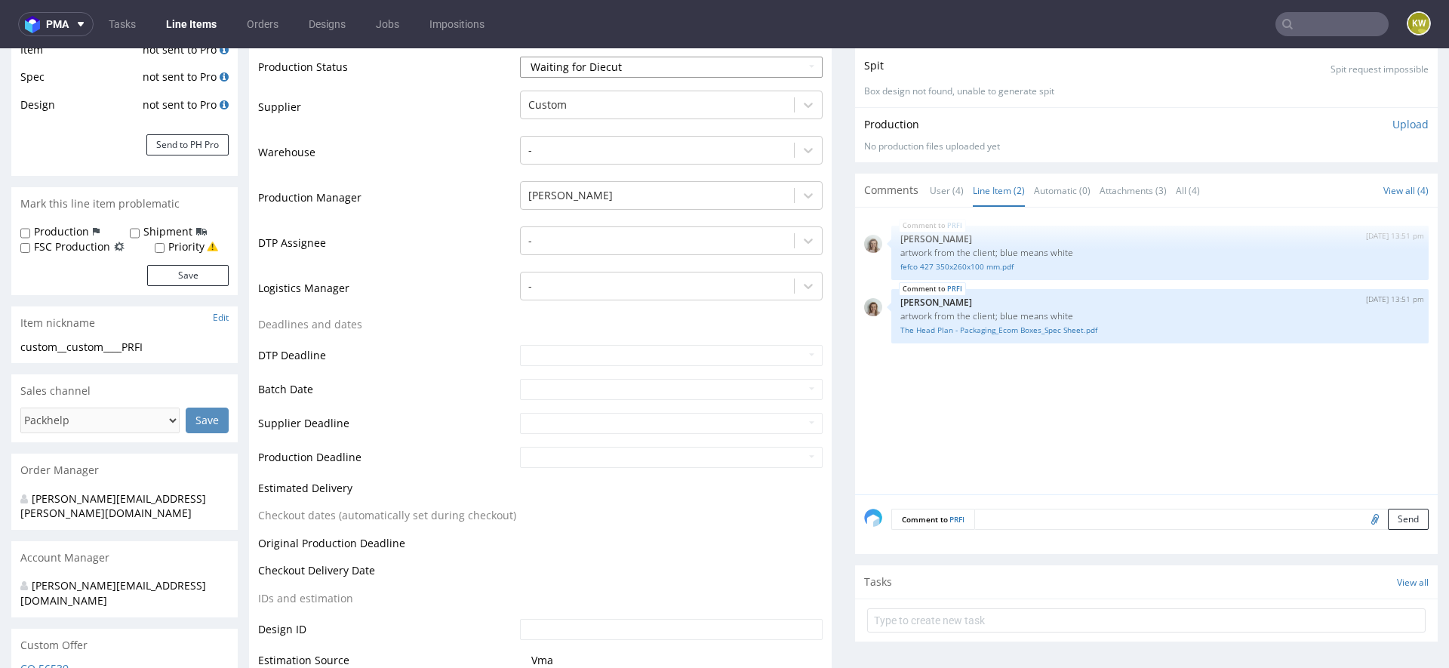
scroll to position [264, 0]
click at [965, 332] on link "The Head Plan - Packaging_Ecom Boxes_Spec Sheet.pdf" at bounding box center [1159, 331] width 519 height 11
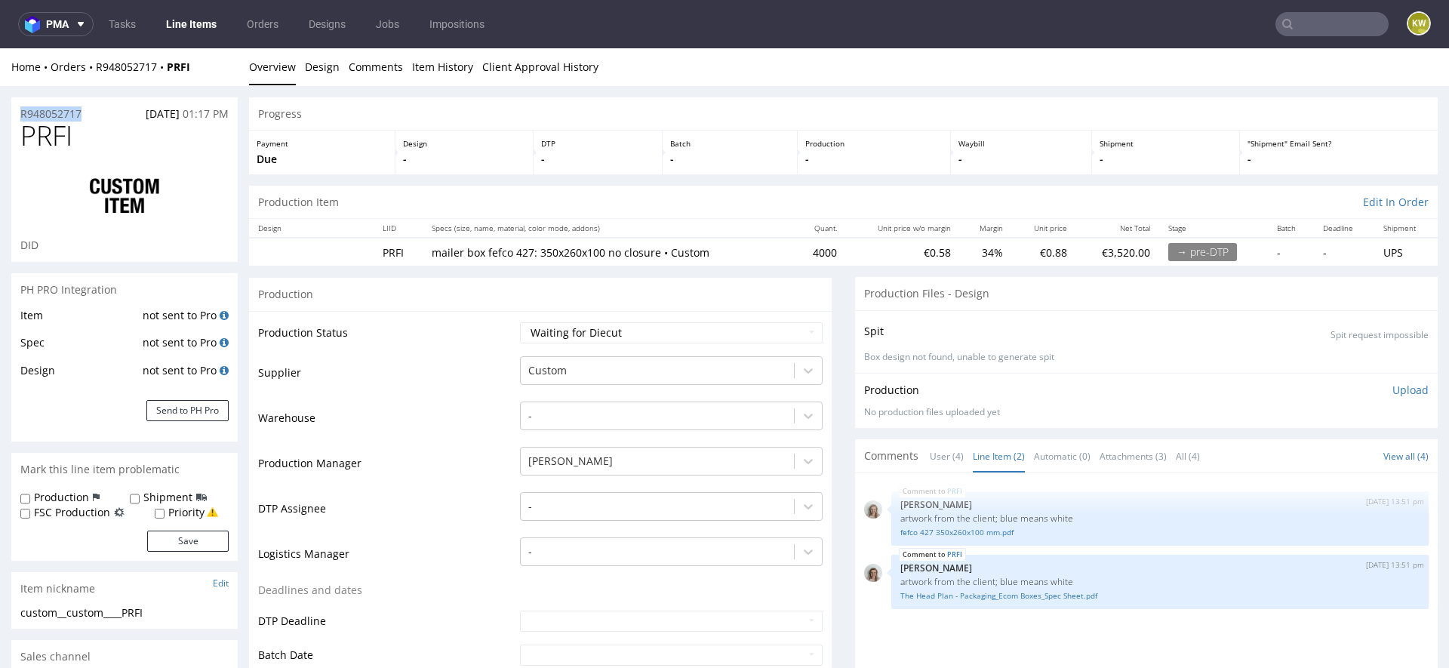
click at [185, 27] on link "Line Items" at bounding box center [191, 24] width 69 height 24
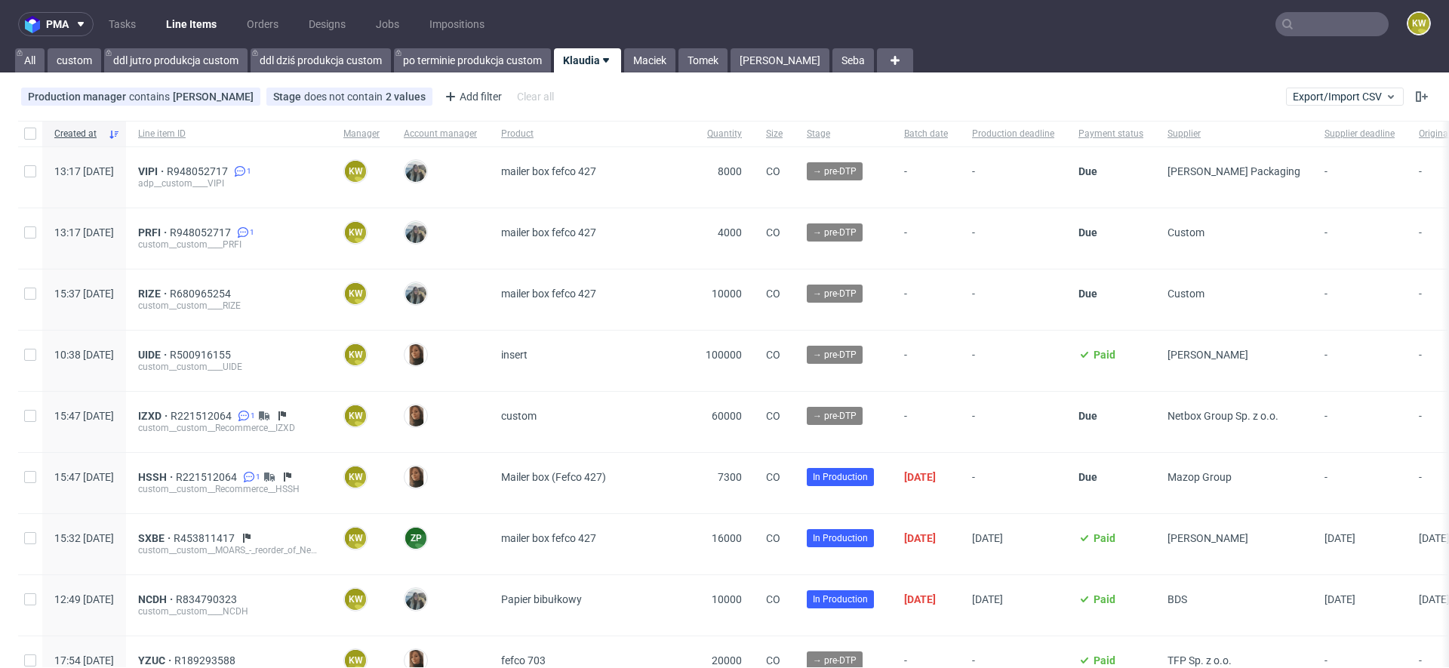
scroll to position [61, 0]
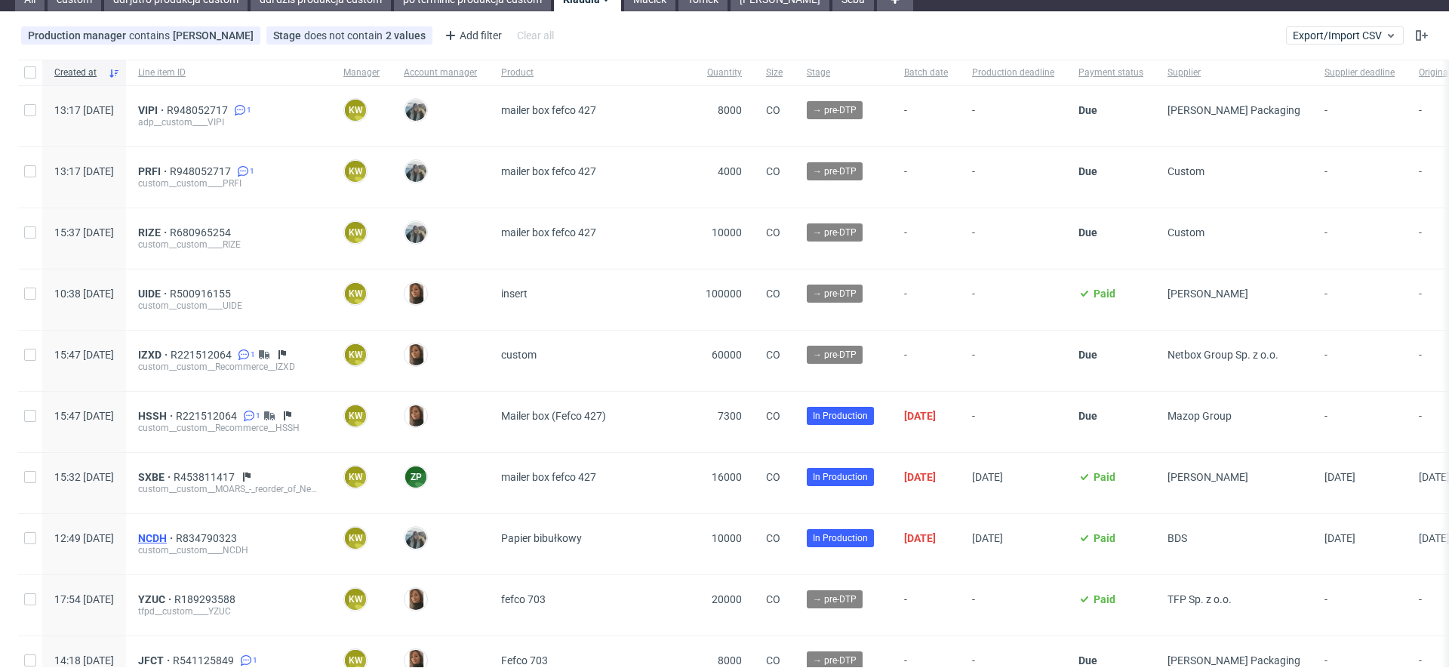
click at [176, 534] on span "NCDH" at bounding box center [157, 538] width 38 height 12
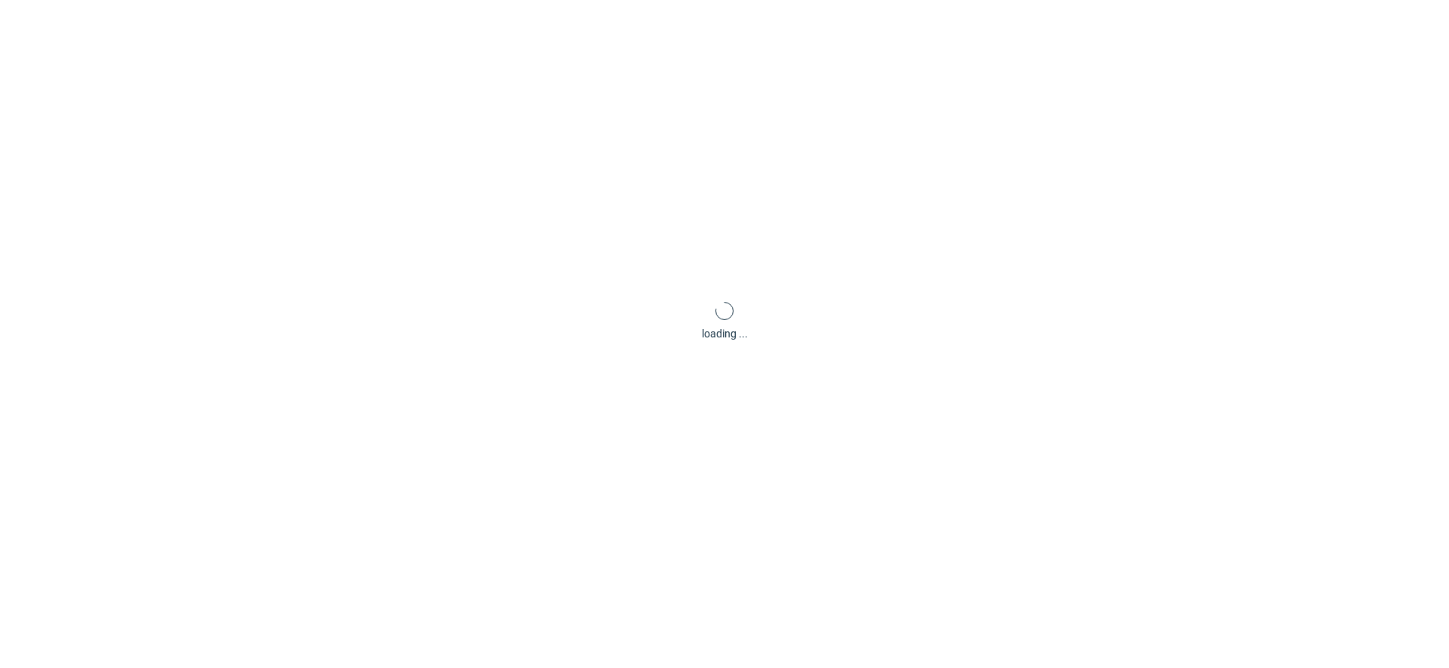
scroll to position [4, 0]
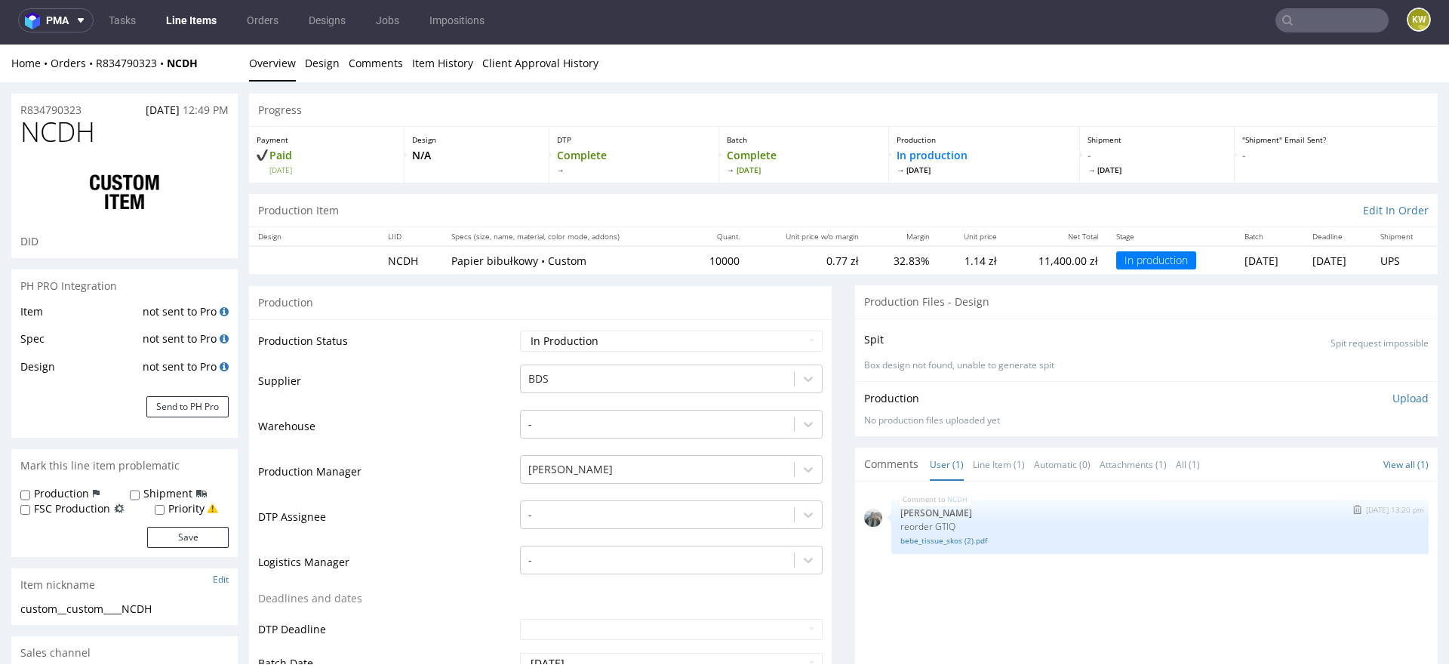
click at [937, 523] on p "reorder GTIQ" at bounding box center [1159, 526] width 519 height 11
copy p "GTIQ"
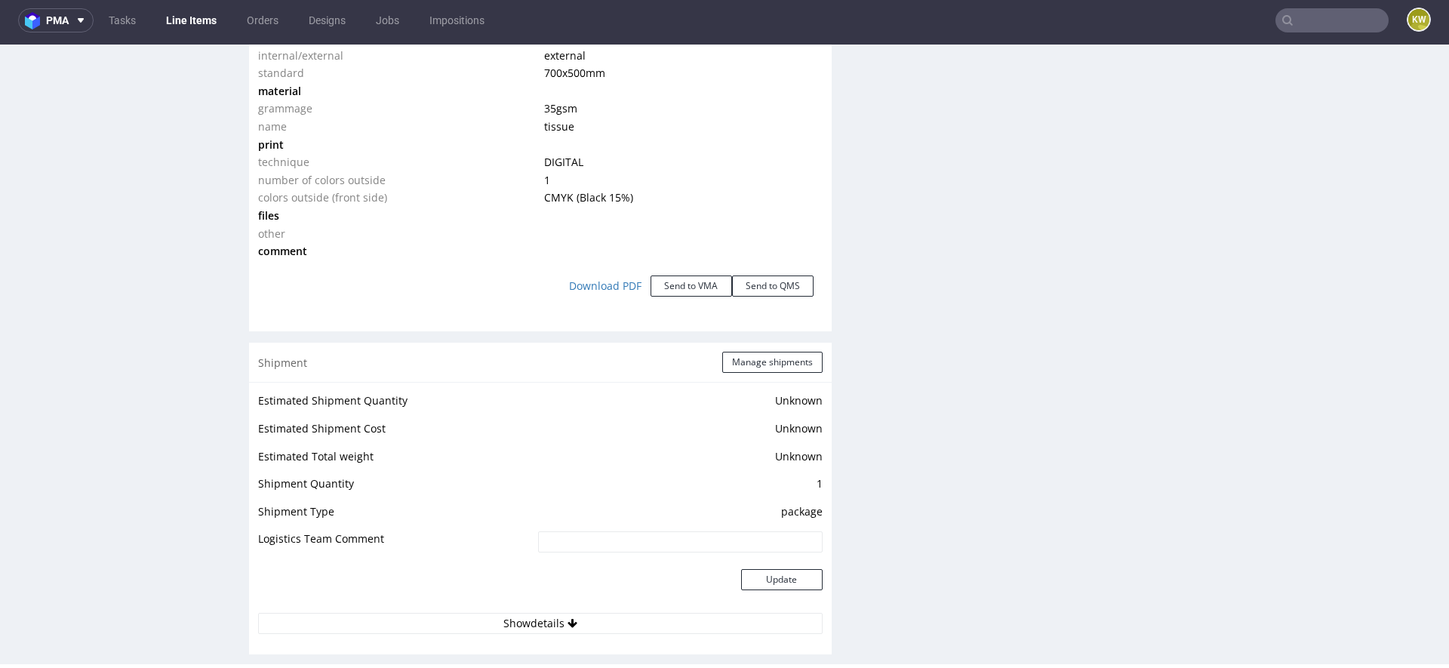
scroll to position [1583, 0]
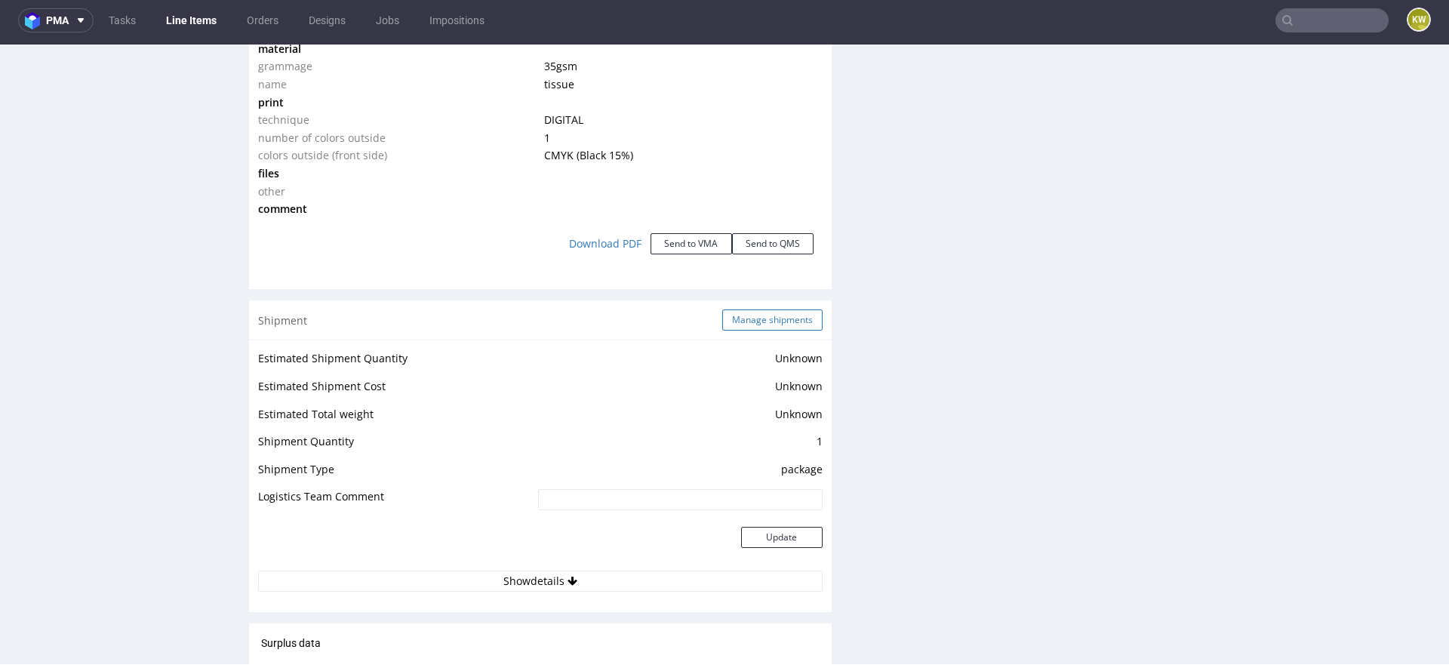
click at [769, 325] on button "Manage shipments" at bounding box center [772, 319] width 100 height 21
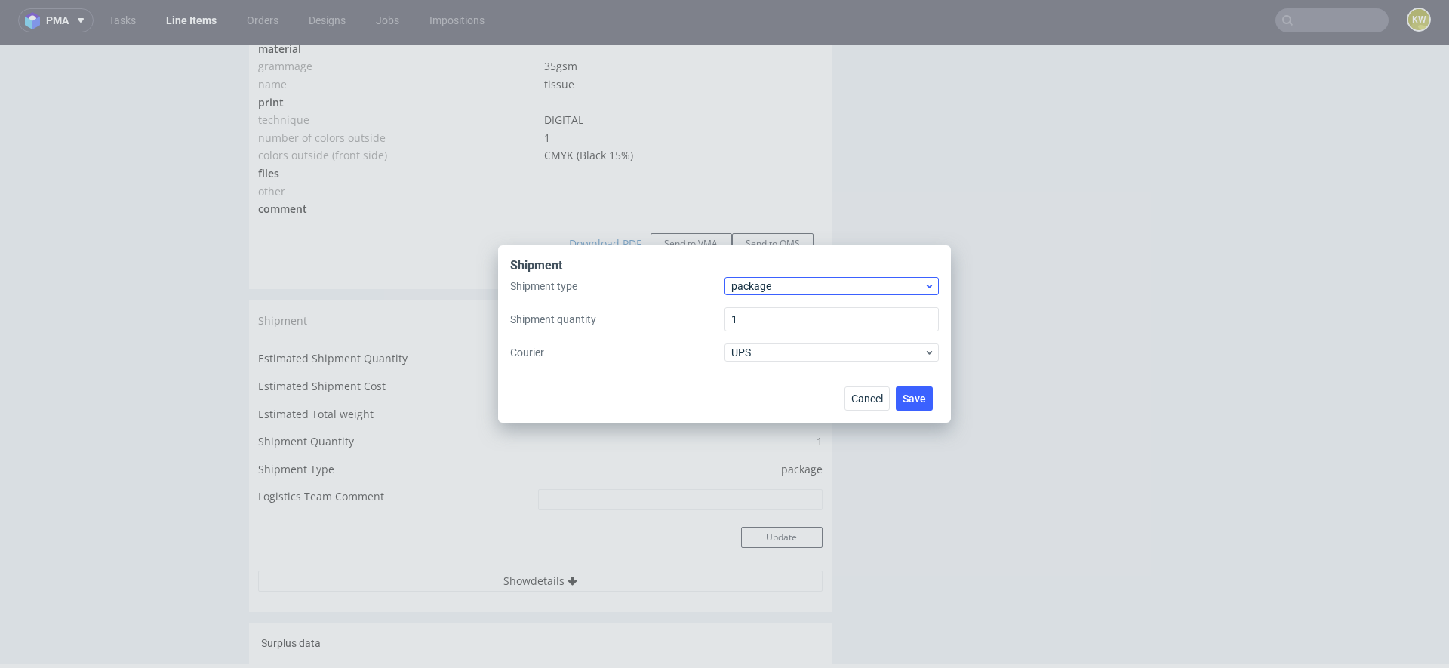
click at [751, 294] on div "package" at bounding box center [832, 286] width 214 height 18
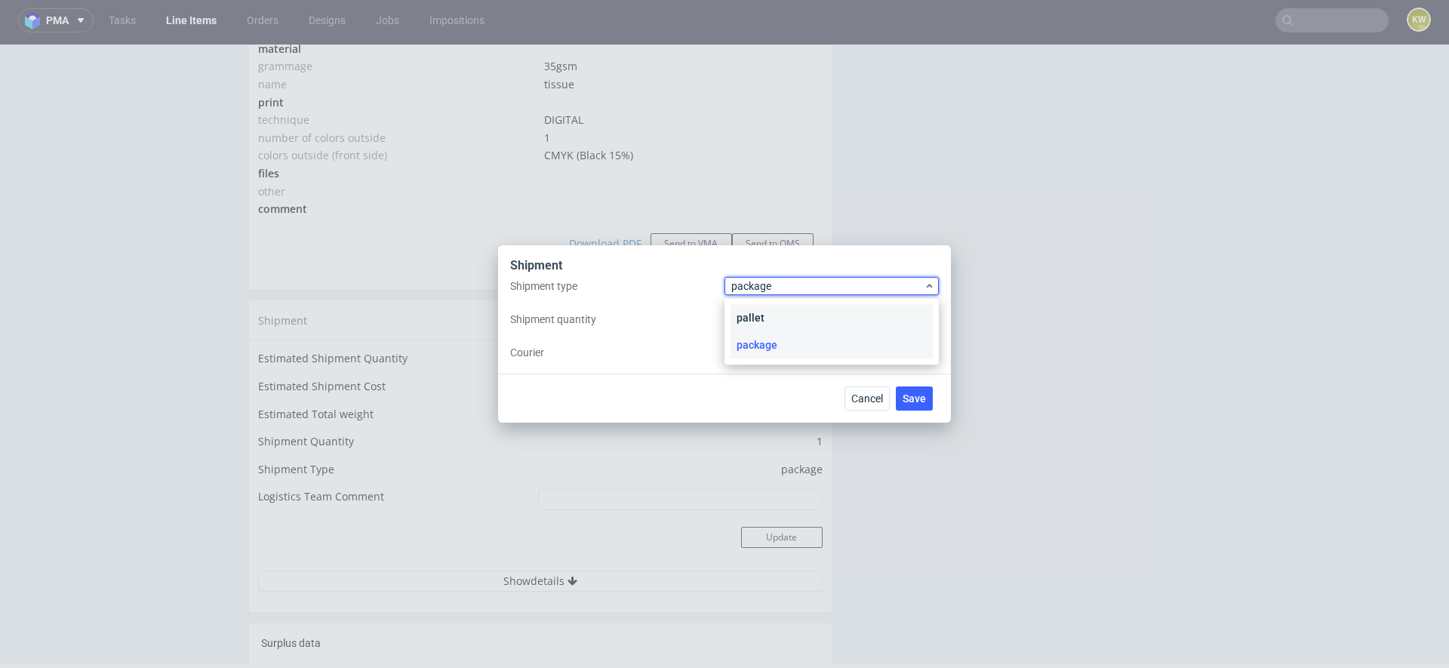
click at [756, 321] on div "pallet" at bounding box center [832, 317] width 202 height 27
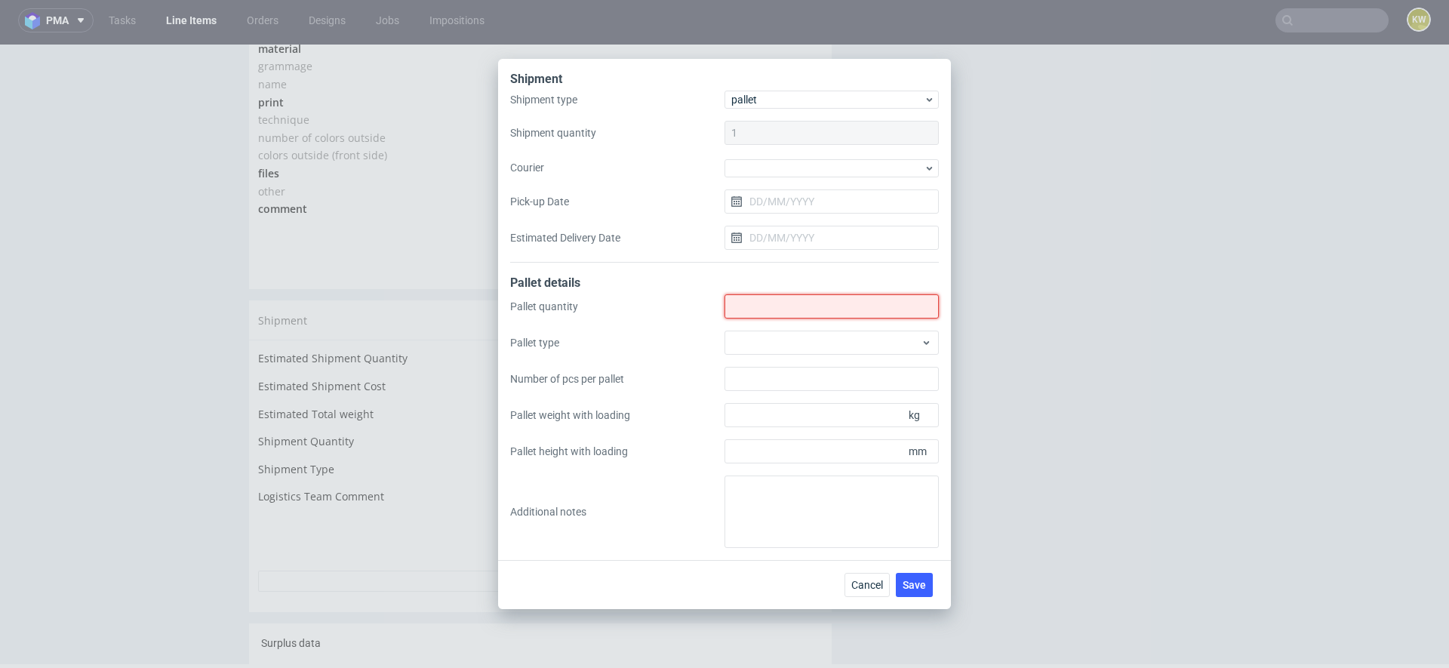
click at [752, 307] on input "Shipment type" at bounding box center [832, 306] width 214 height 24
type input "1"
click at [746, 343] on div at bounding box center [832, 343] width 214 height 24
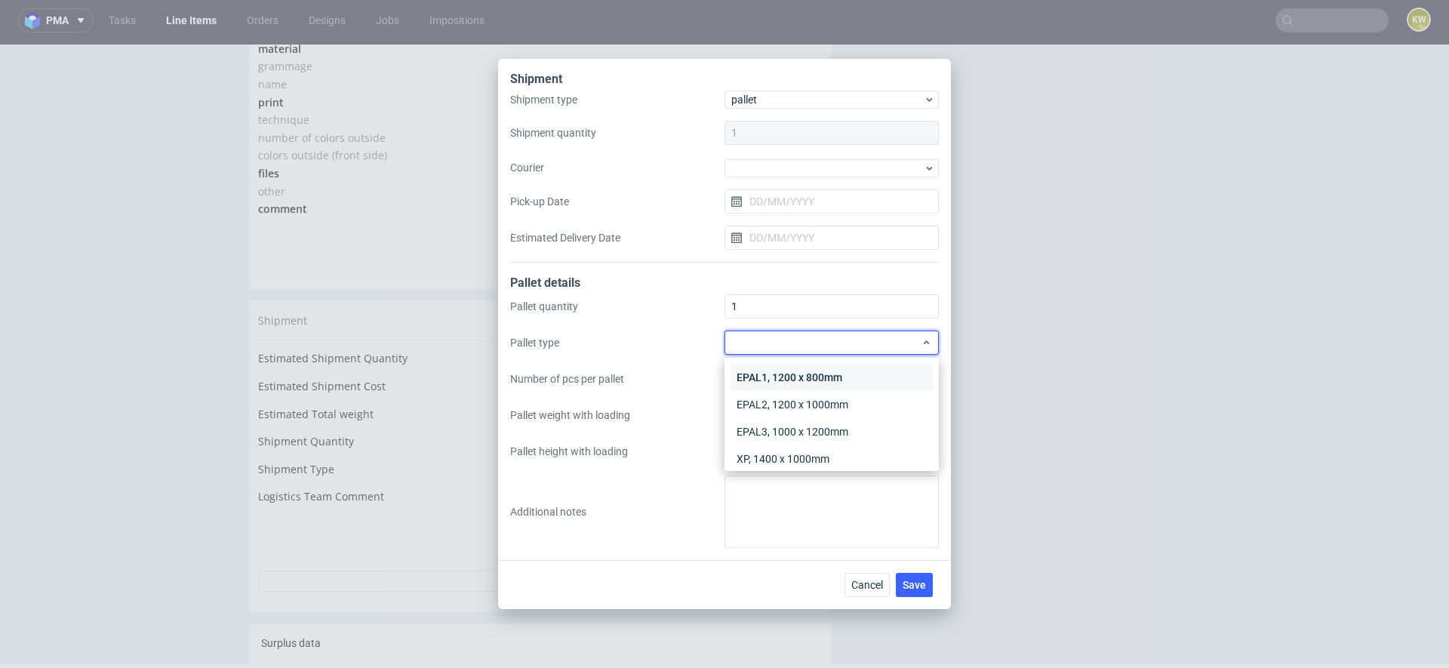
click at [754, 368] on div "EPAL1, 1200 x 800mm" at bounding box center [832, 377] width 202 height 27
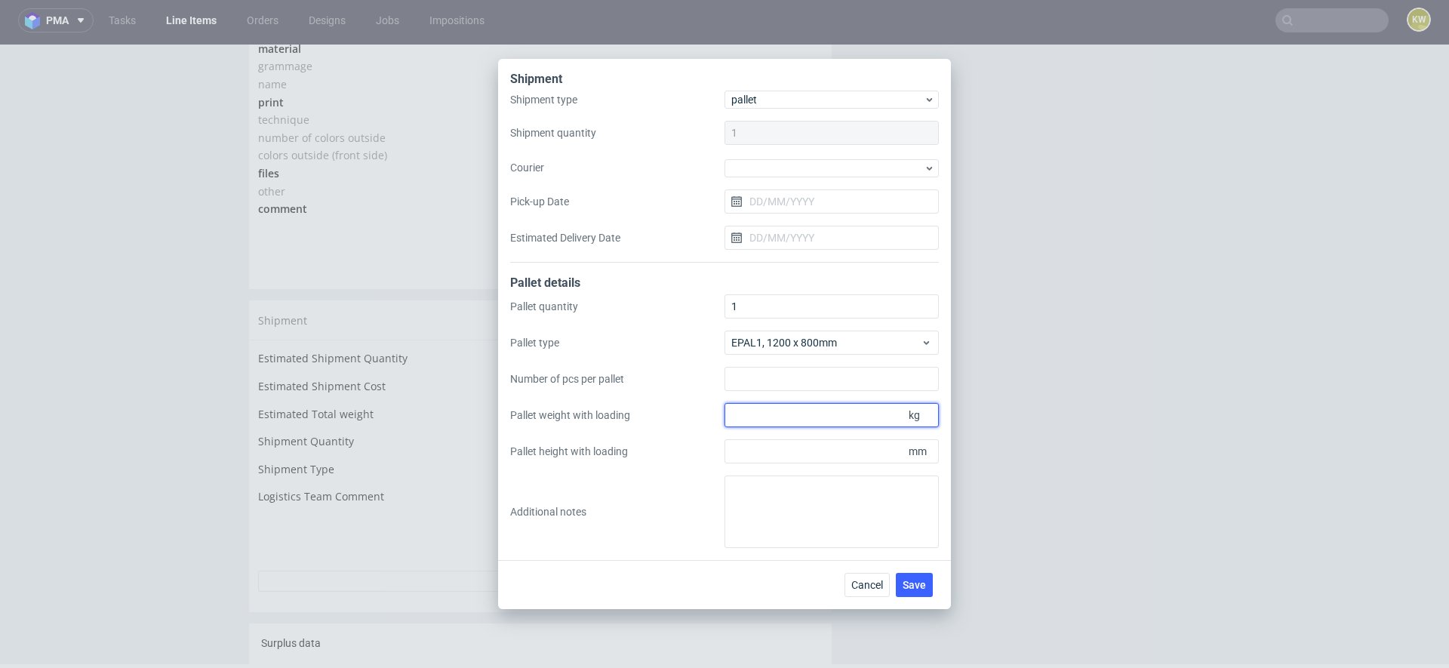
click at [763, 411] on input "Pallet weight with loading" at bounding box center [832, 415] width 214 height 24
type input "200"
click at [759, 450] on input "Pallet height with loading" at bounding box center [832, 451] width 214 height 24
type input "1800"
click at [915, 581] on span "Save" at bounding box center [914, 585] width 23 height 11
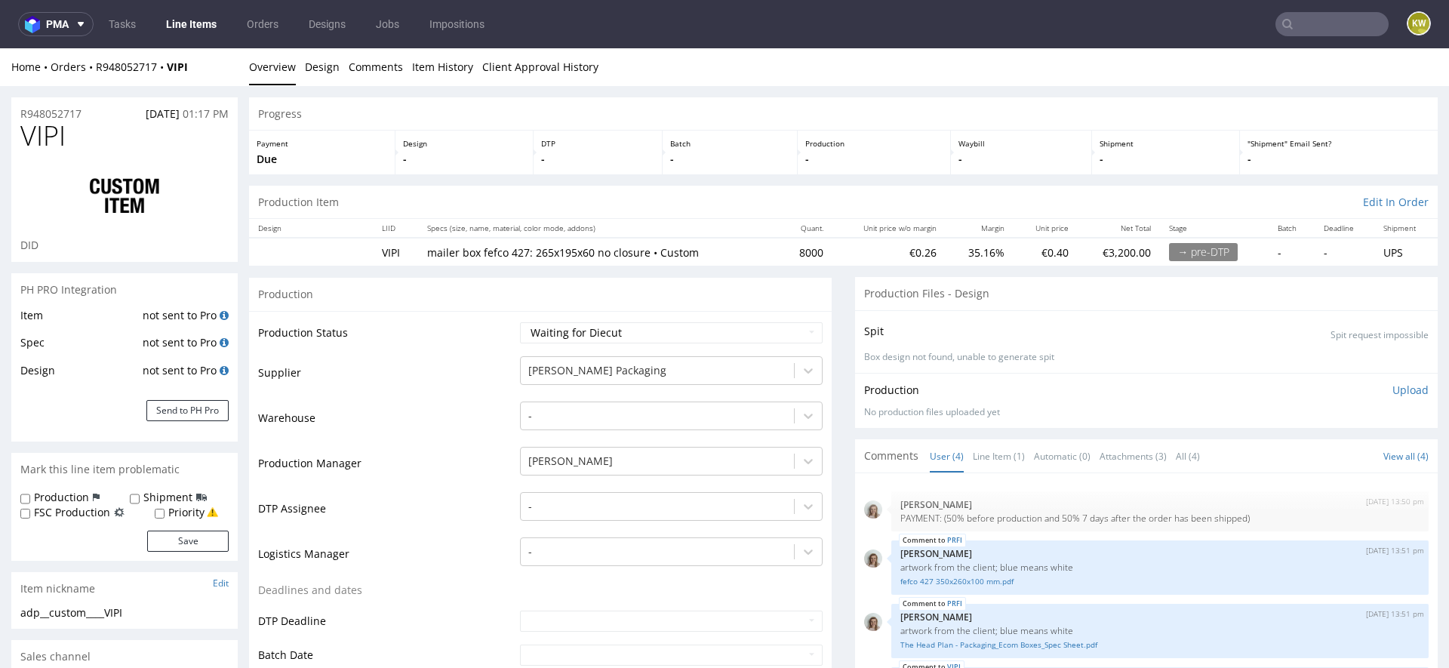
click at [31, 127] on span "VIPI" at bounding box center [42, 136] width 45 height 30
click at [53, 143] on span "VIPI" at bounding box center [42, 136] width 45 height 30
click at [52, 144] on span "VIPI" at bounding box center [42, 136] width 45 height 30
copy span "VIPI"
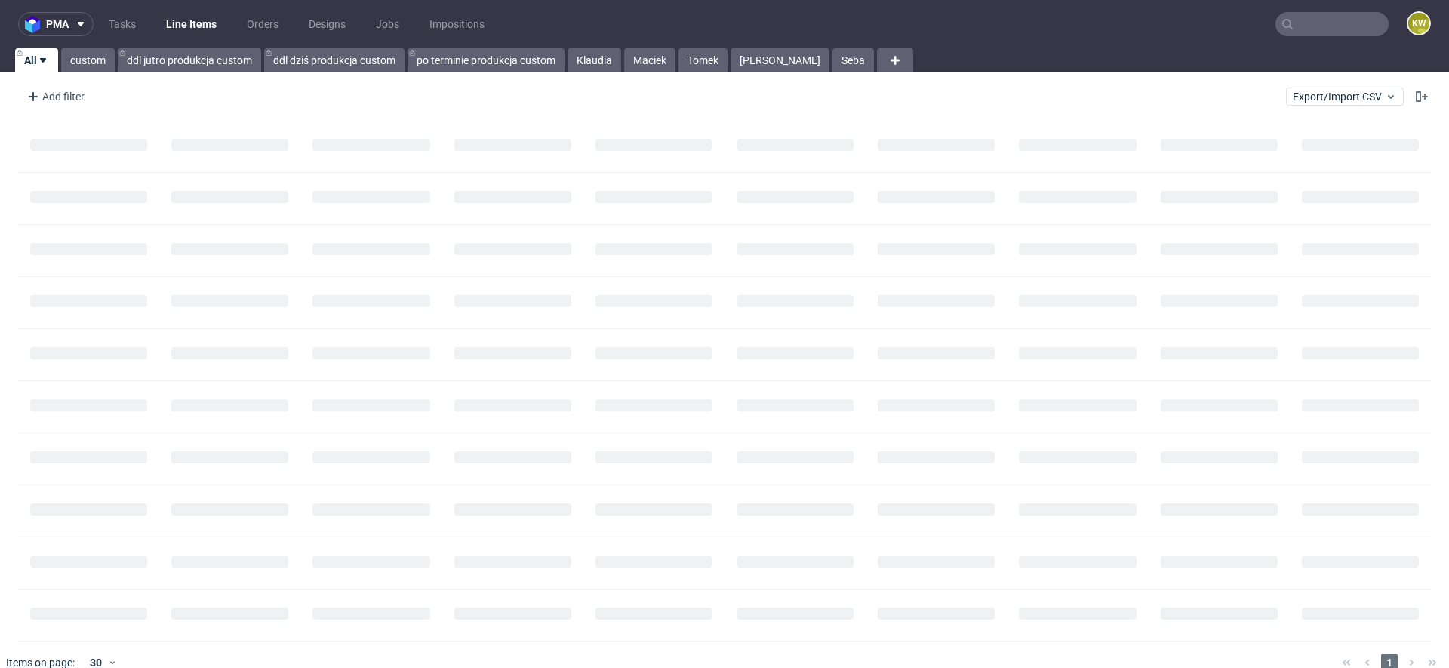
click at [1288, 15] on input "text" at bounding box center [1332, 24] width 113 height 24
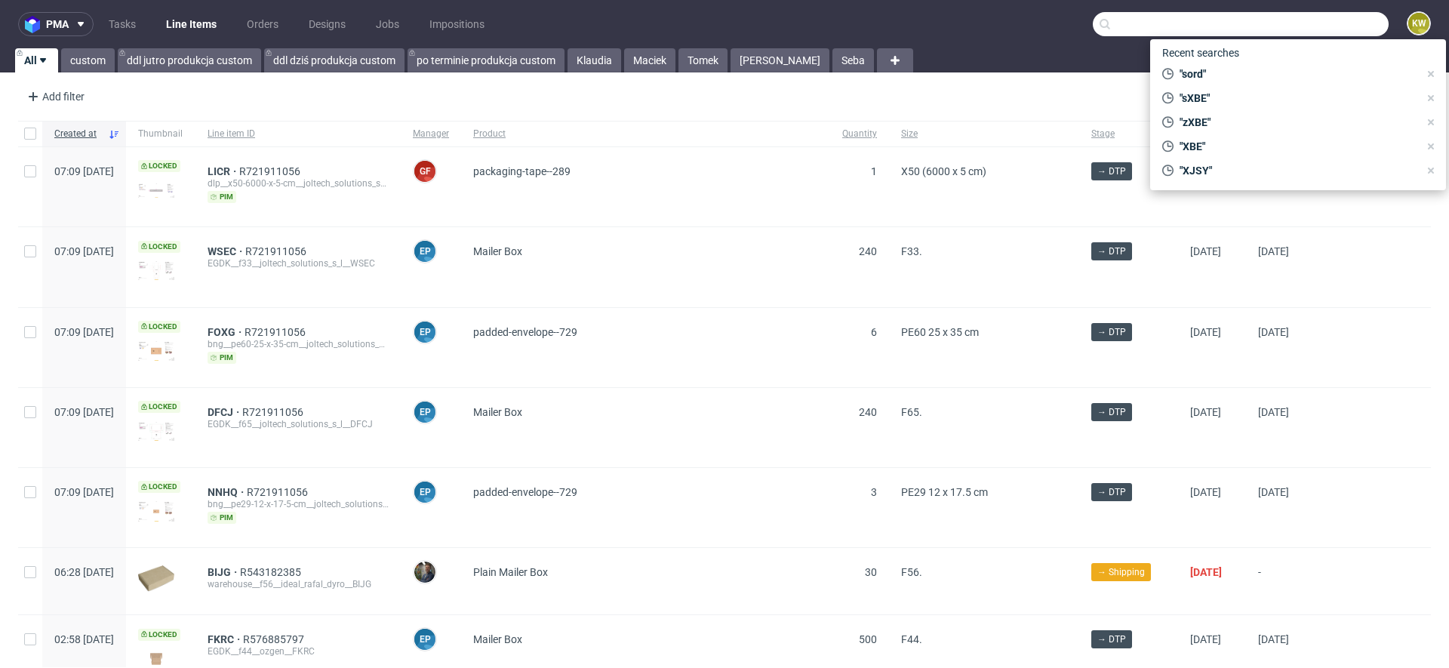
paste input "GTIQ"
type input "GTIQ"
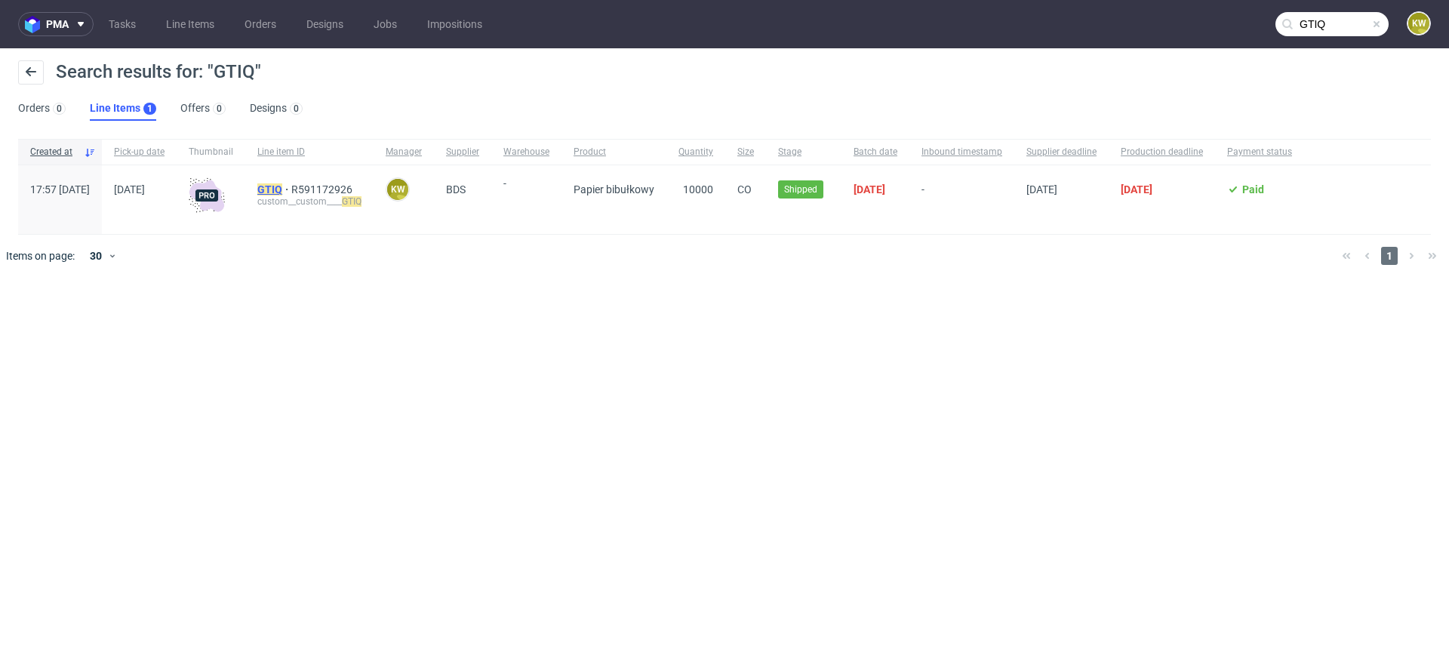
click at [282, 183] on mark "GTIQ" at bounding box center [269, 189] width 25 height 12
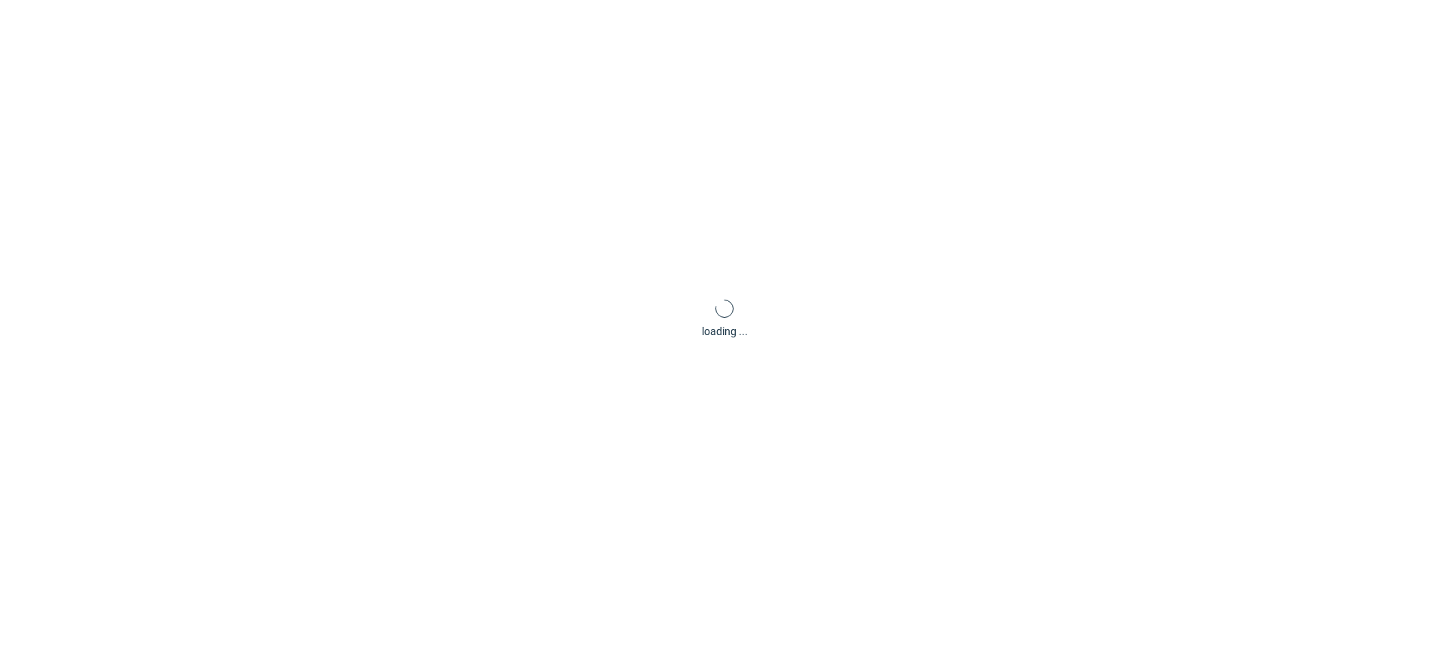
scroll to position [4, 0]
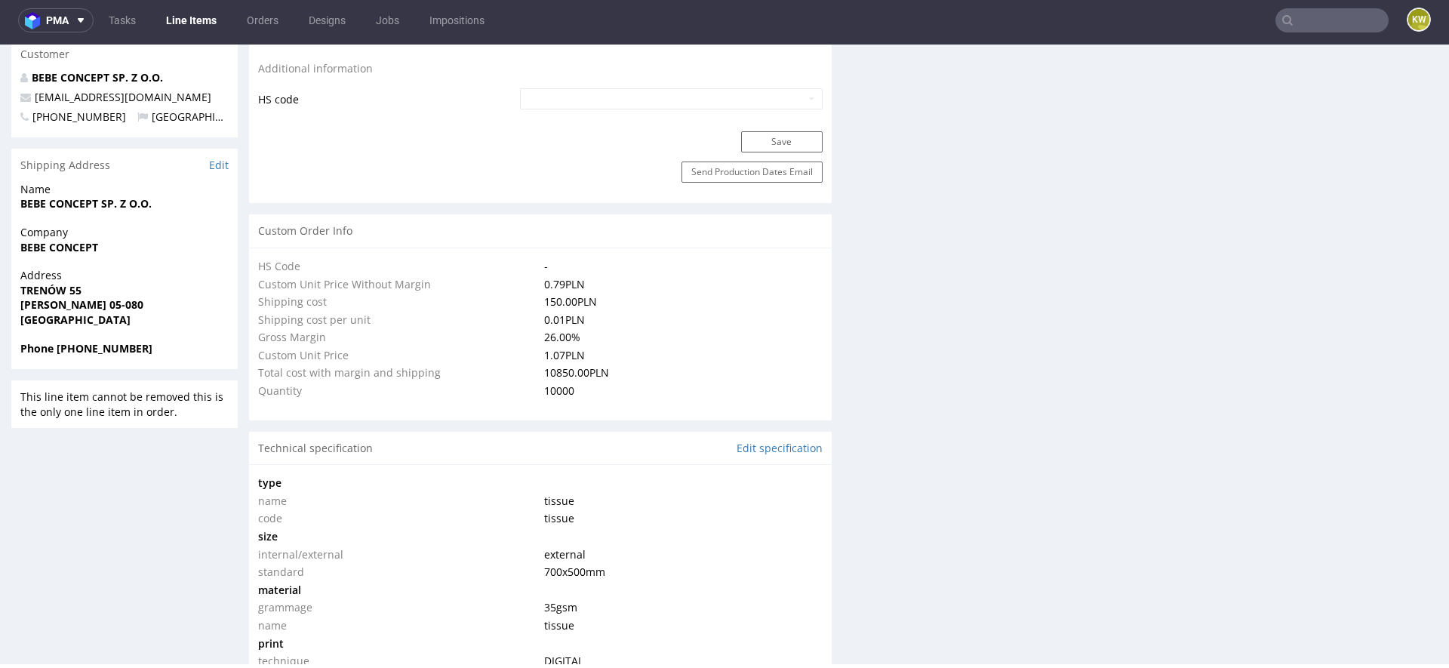
select select "in_progress"
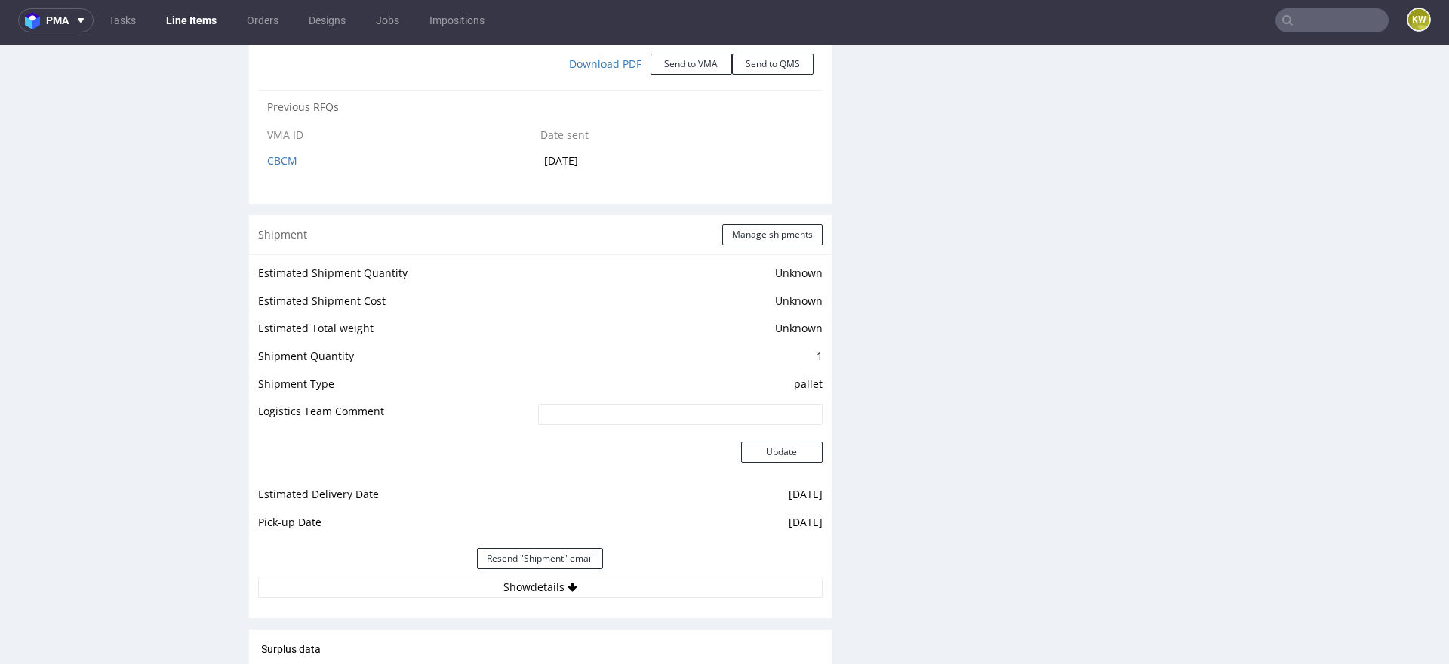
scroll to position [1734, 0]
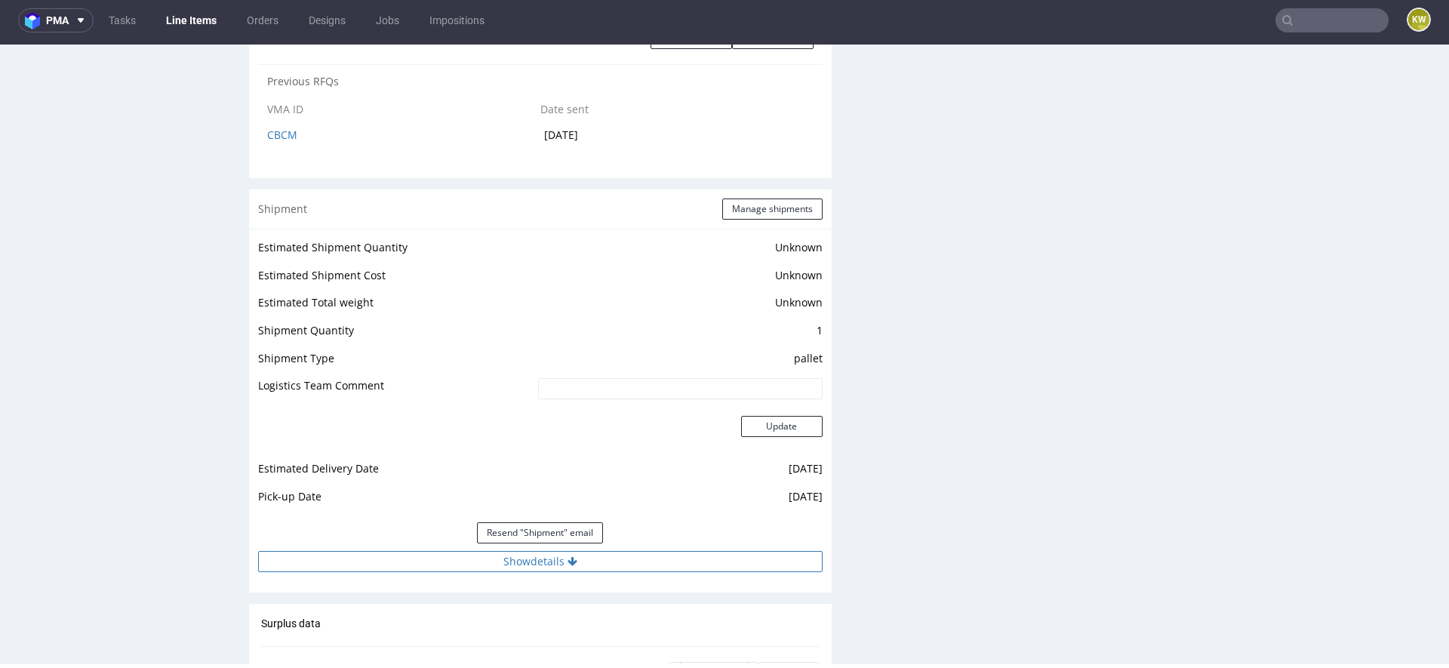
click at [639, 555] on button "Show details" at bounding box center [540, 561] width 565 height 21
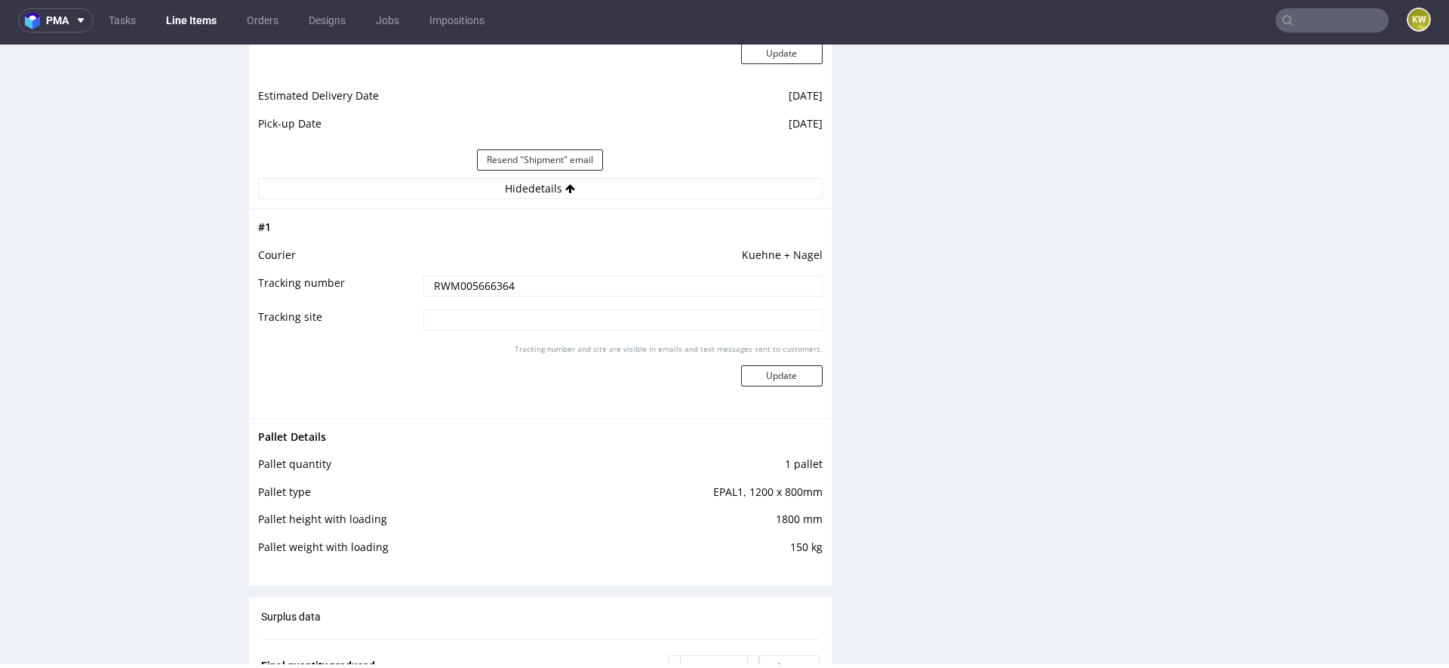
scroll to position [2113, 0]
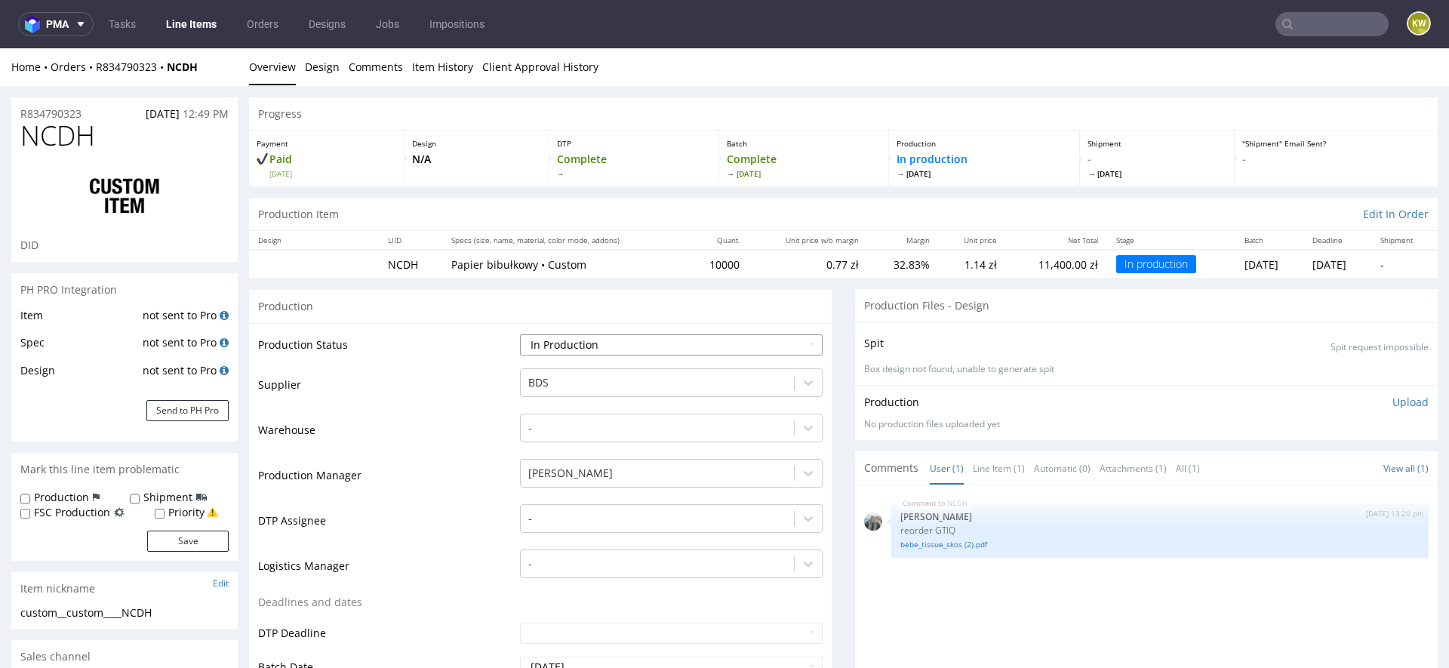
click at [599, 343] on select "Waiting for Artwork Waiting for Diecut Waiting for Mockup Waiting for DTP Waiti…" at bounding box center [671, 344] width 303 height 21
select select "production_complete"
click at [520, 334] on select "Waiting for Artwork Waiting for Diecut Waiting for Mockup Waiting for DTP Waiti…" at bounding box center [671, 344] width 303 height 21
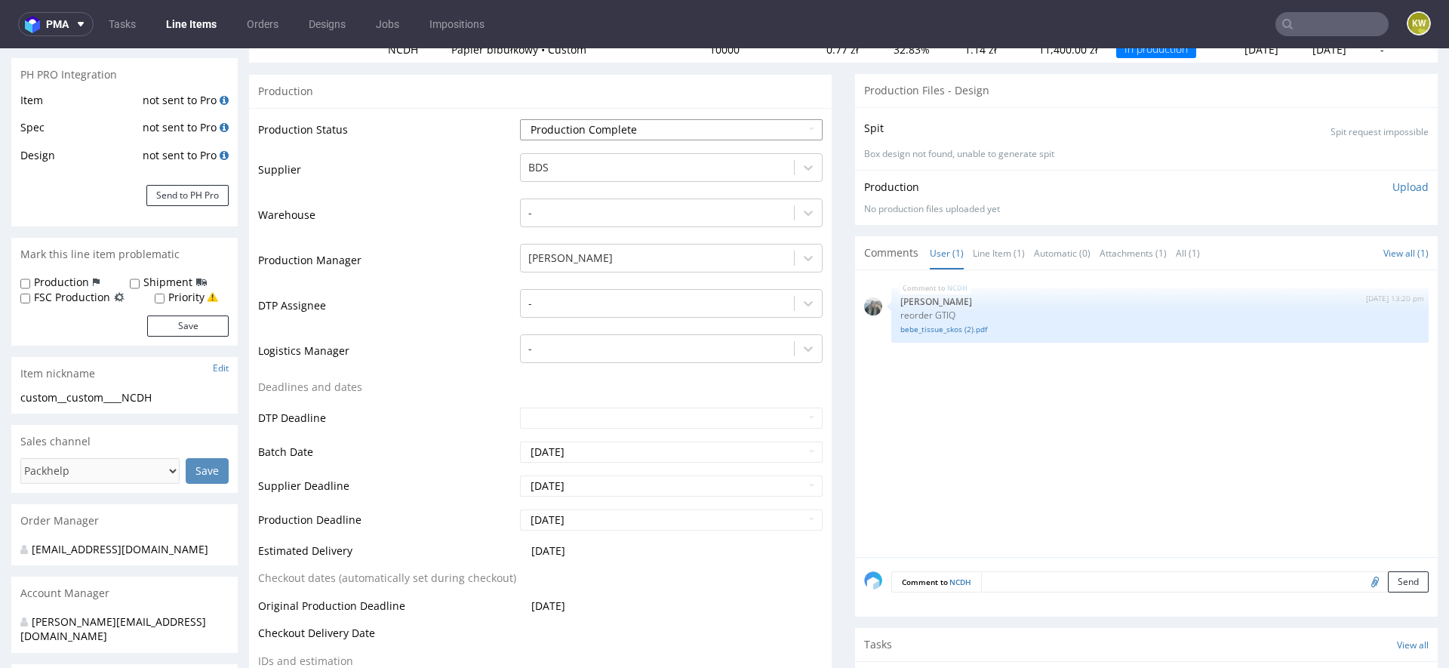
scroll to position [217, 0]
click at [611, 482] on input "[DATE]" at bounding box center [671, 483] width 303 height 21
click at [623, 341] on td "4" at bounding box center [622, 347] width 23 height 23
type input "[DATE]"
click at [614, 513] on input "[DATE]" at bounding box center [671, 517] width 303 height 21
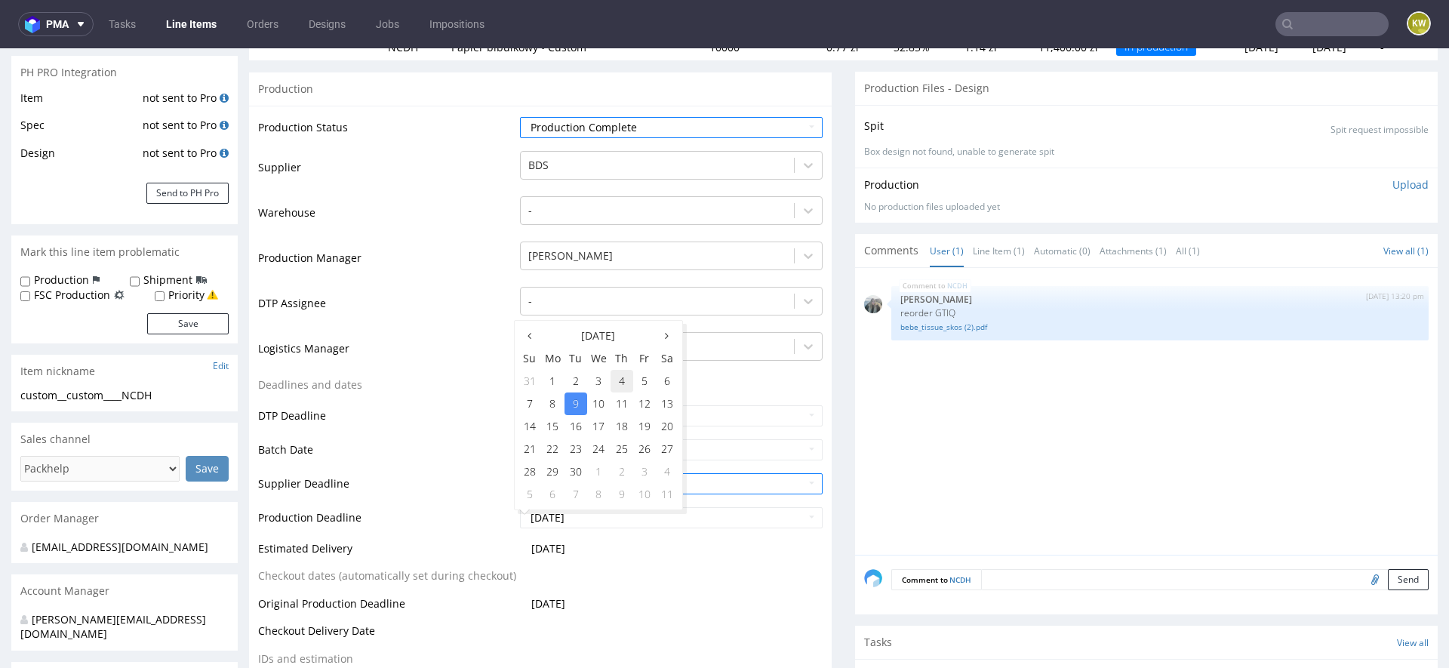
click at [620, 381] on td "4" at bounding box center [622, 381] width 23 height 23
type input "[DATE]"
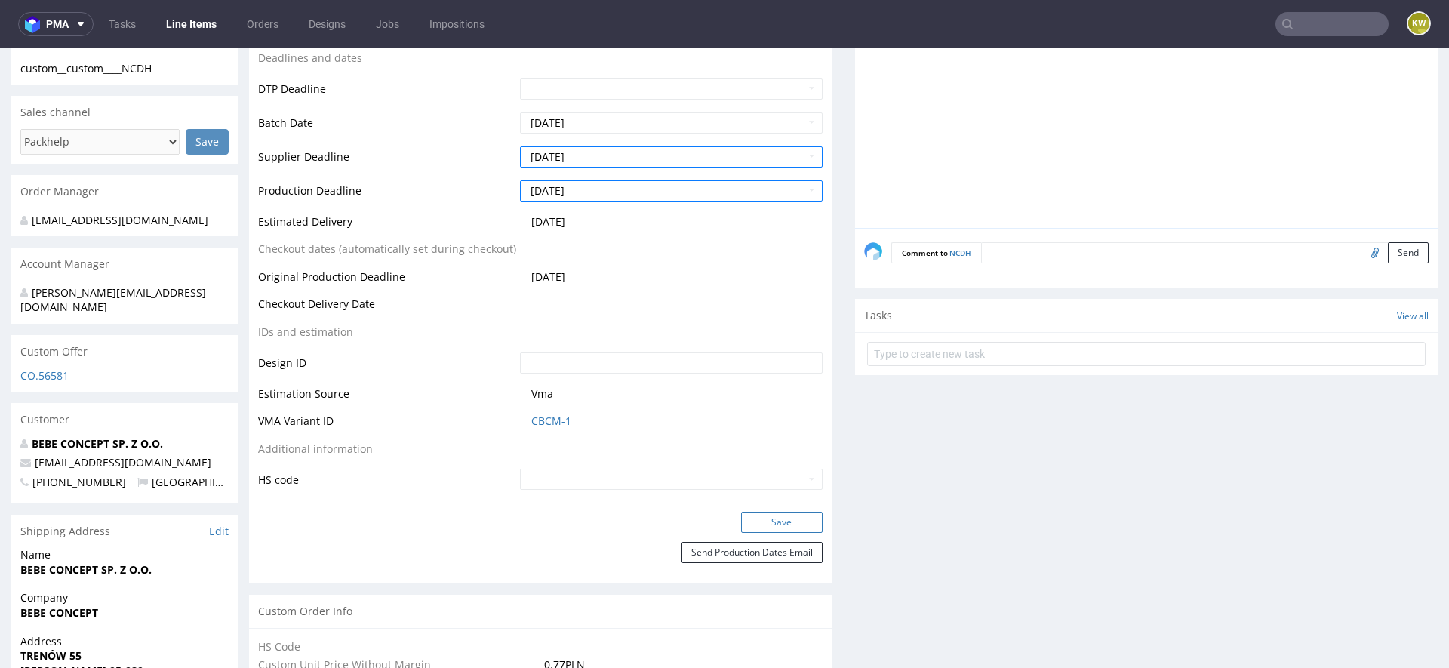
click at [755, 516] on button "Save" at bounding box center [782, 522] width 82 height 21
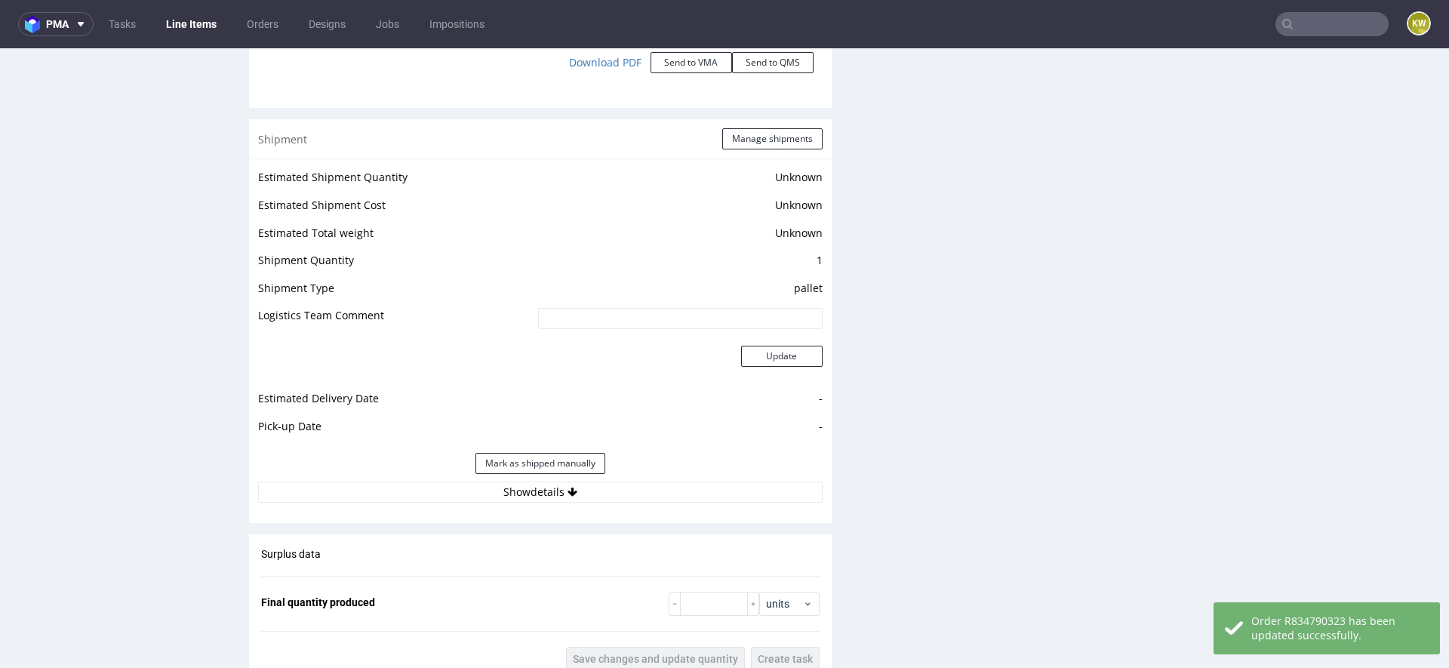
scroll to position [1792, 0]
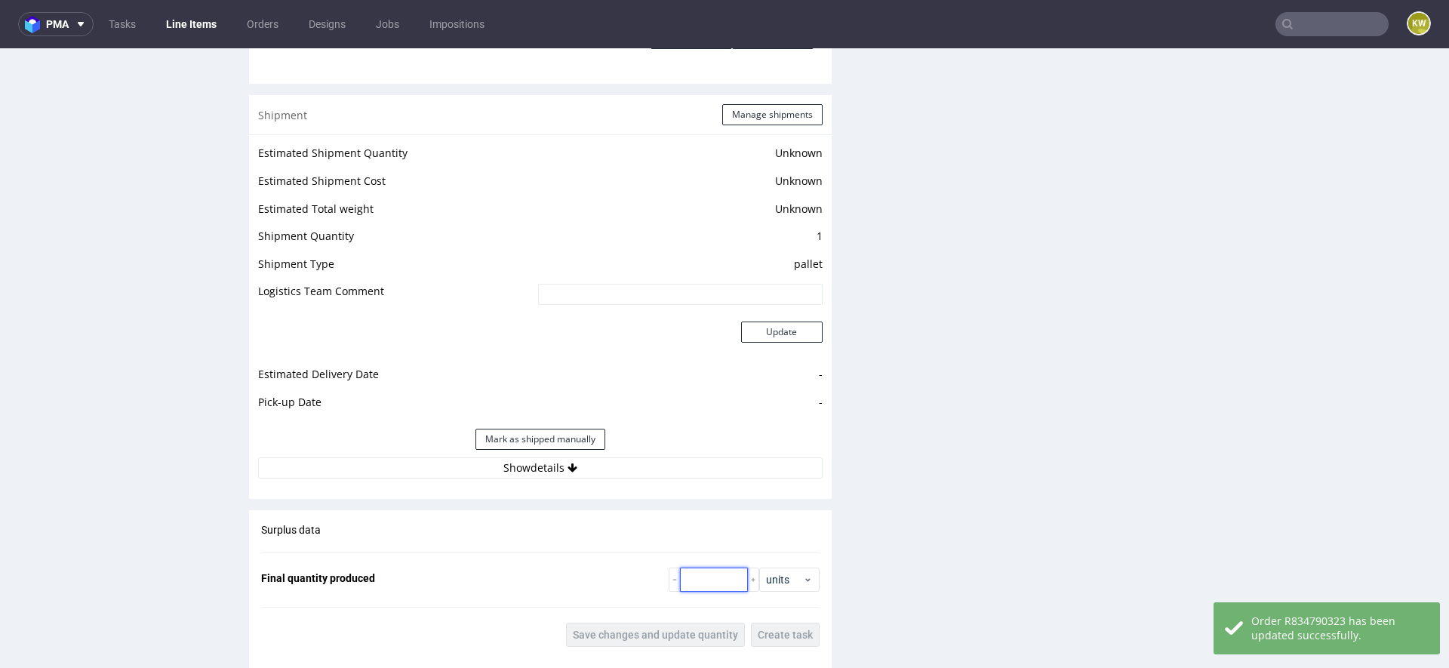
click at [700, 568] on input "number" at bounding box center [714, 580] width 68 height 24
type input "10000"
click at [652, 639] on button "Save changes and update quantity" at bounding box center [655, 635] width 179 height 24
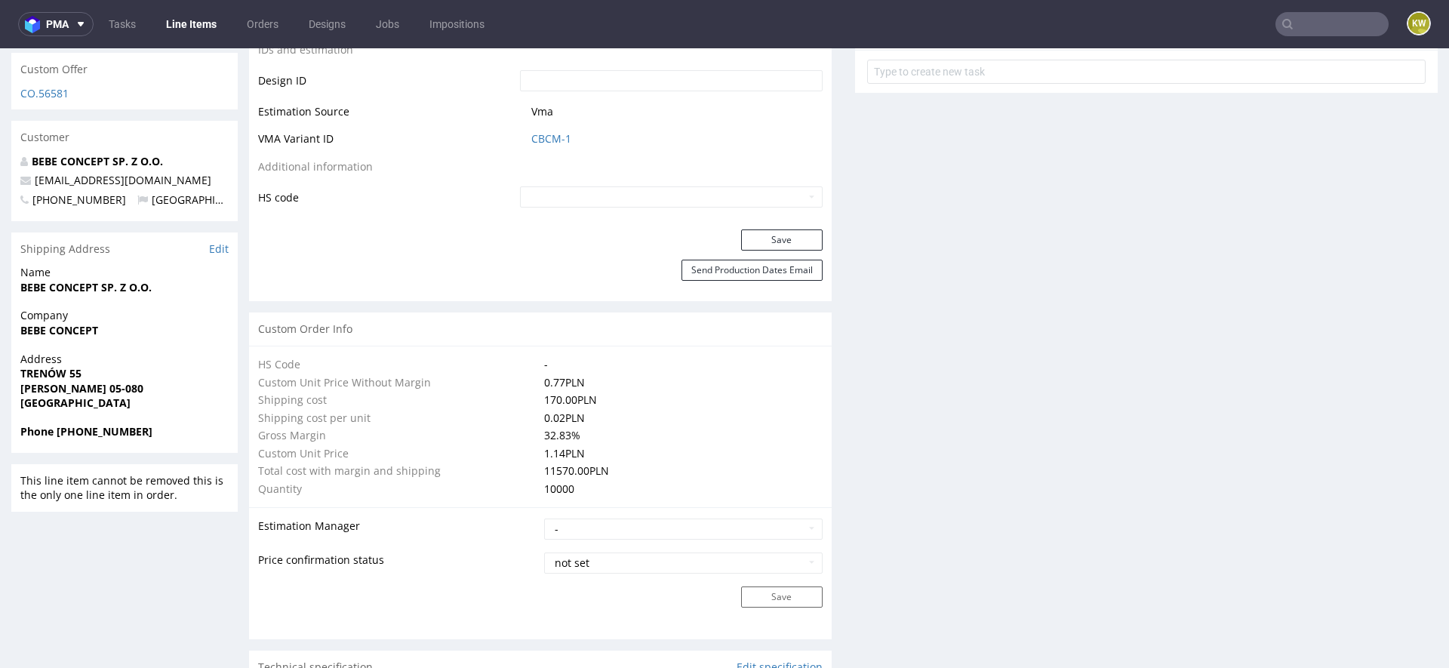
scroll to position [0, 0]
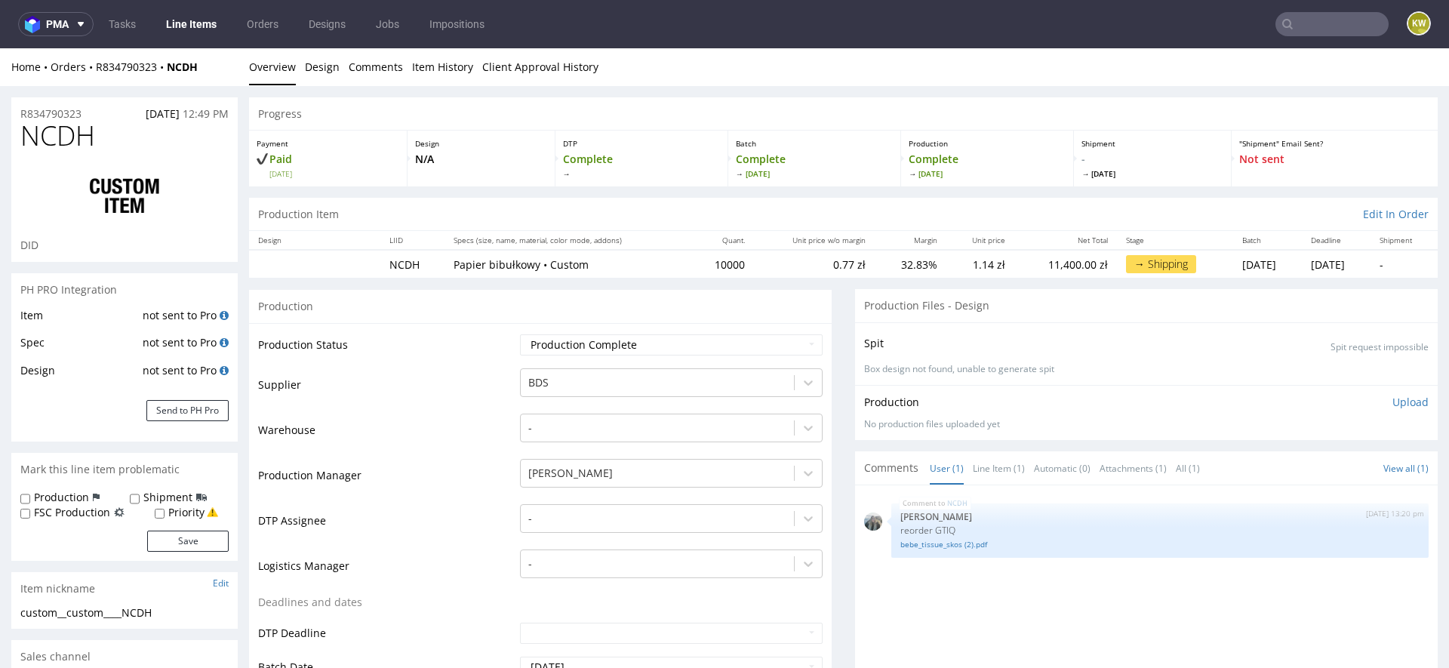
click at [85, 141] on span "NCDH" at bounding box center [57, 136] width 75 height 30
copy span "NCDH"
click at [199, 29] on link "Line Items" at bounding box center [191, 24] width 69 height 24
